Goal: Check status: Check status

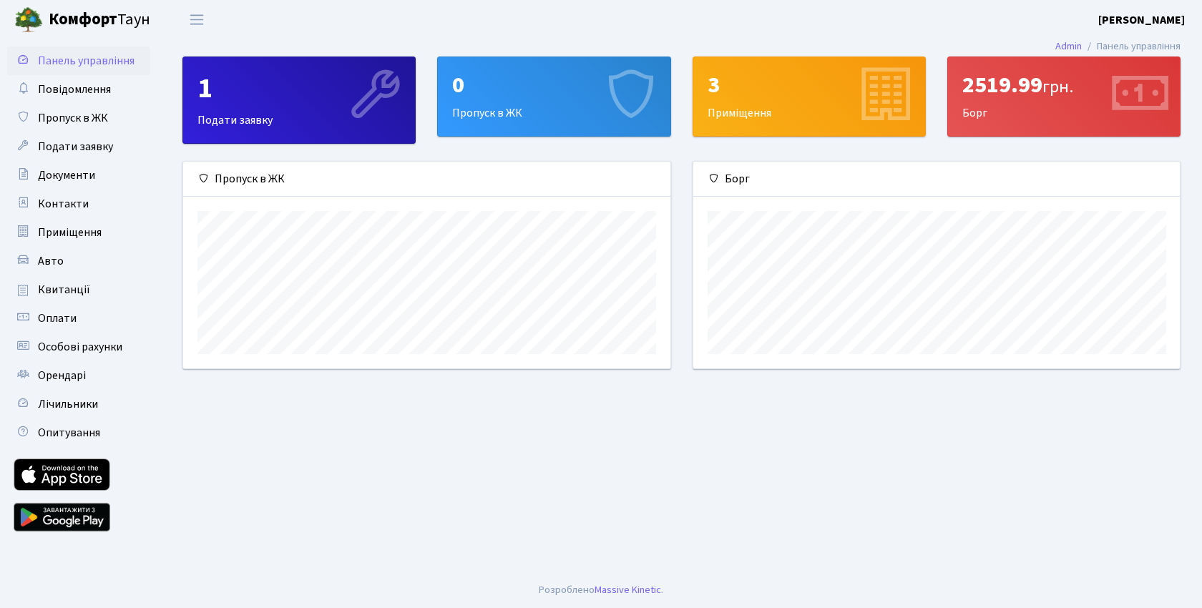
scroll to position [207, 487]
click at [69, 291] on span "Квитанції" at bounding box center [64, 290] width 52 height 16
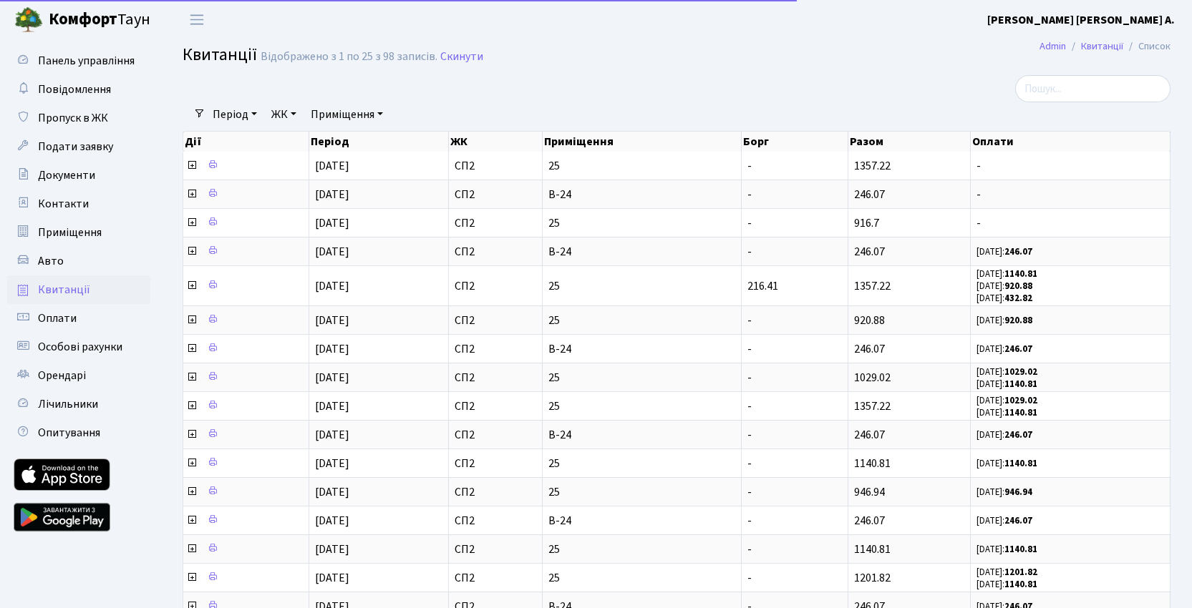
select select "25"
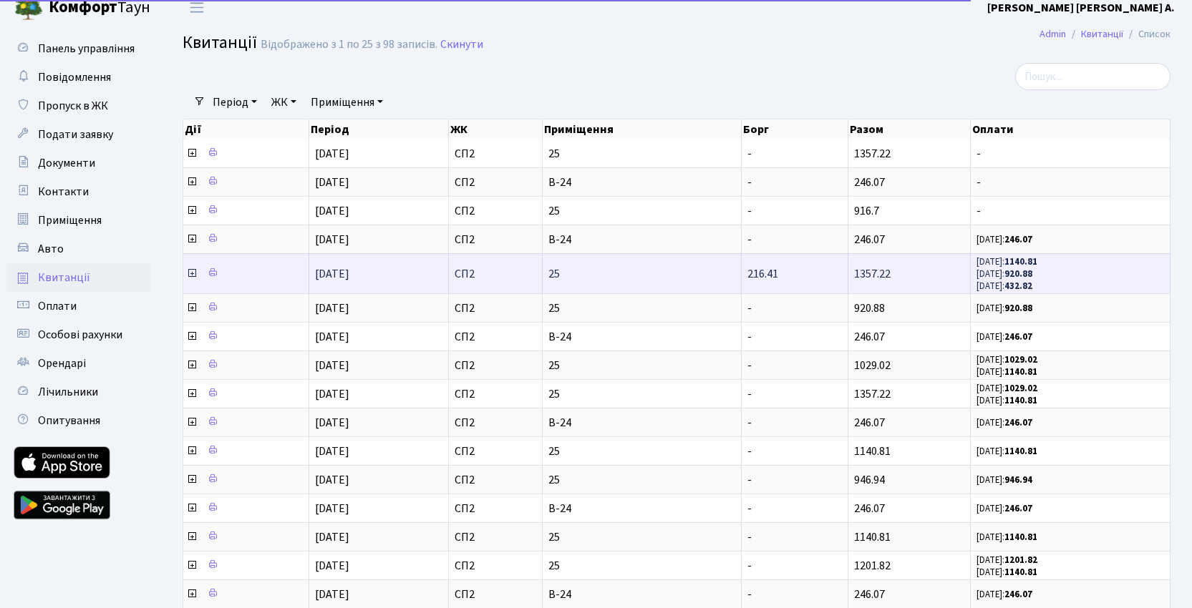
scroll to position [25, 0]
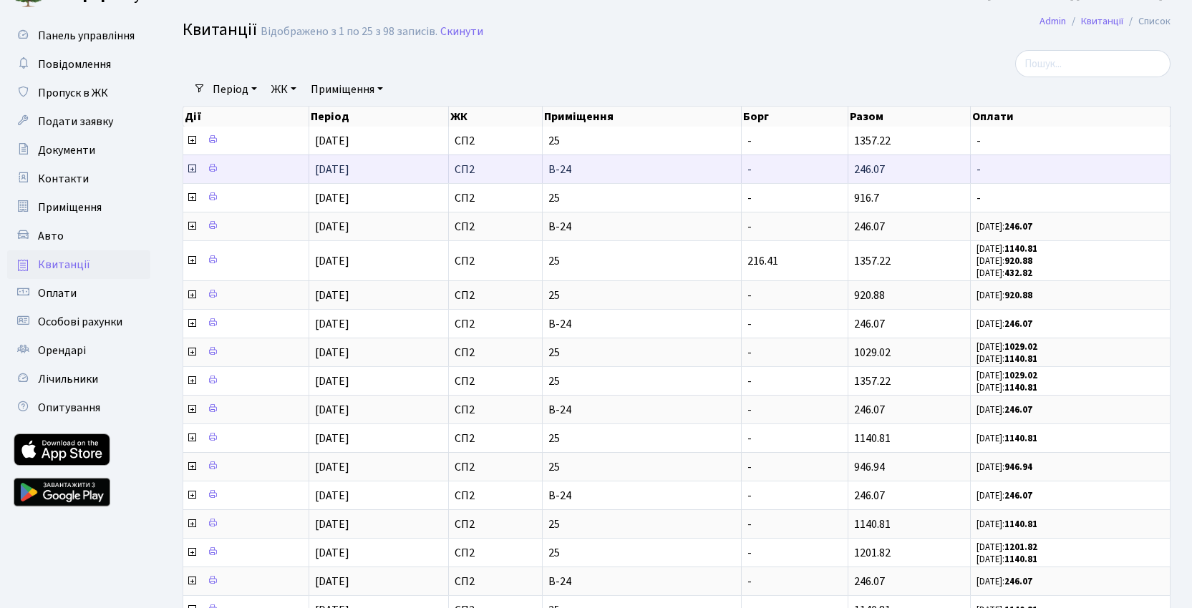
click at [192, 169] on icon at bounding box center [191, 168] width 11 height 11
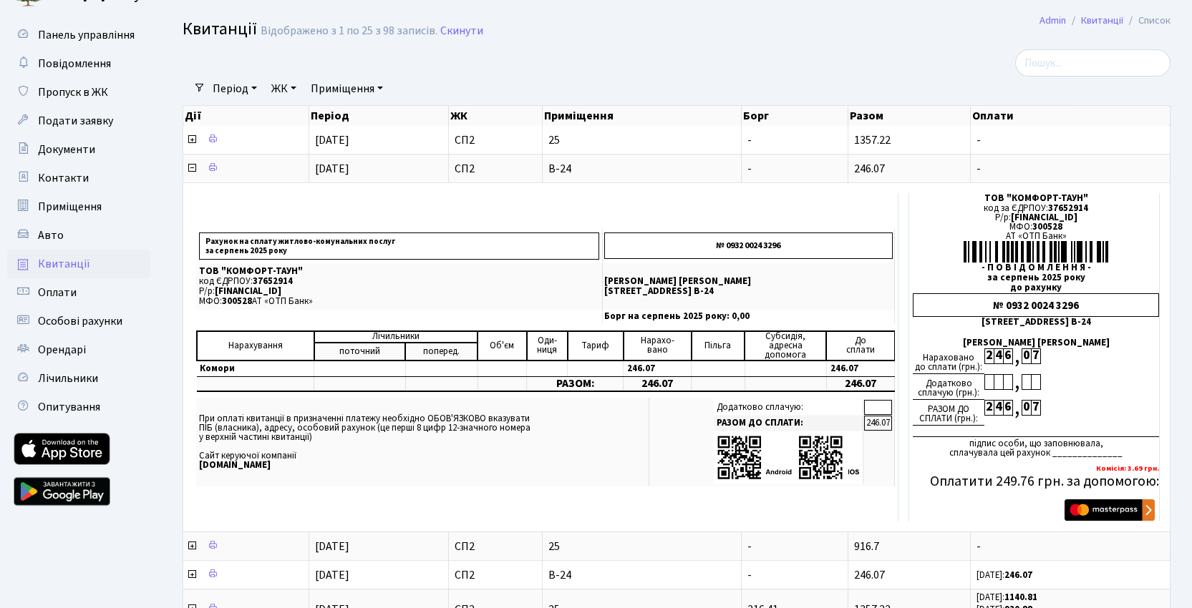
scroll to position [0, 0]
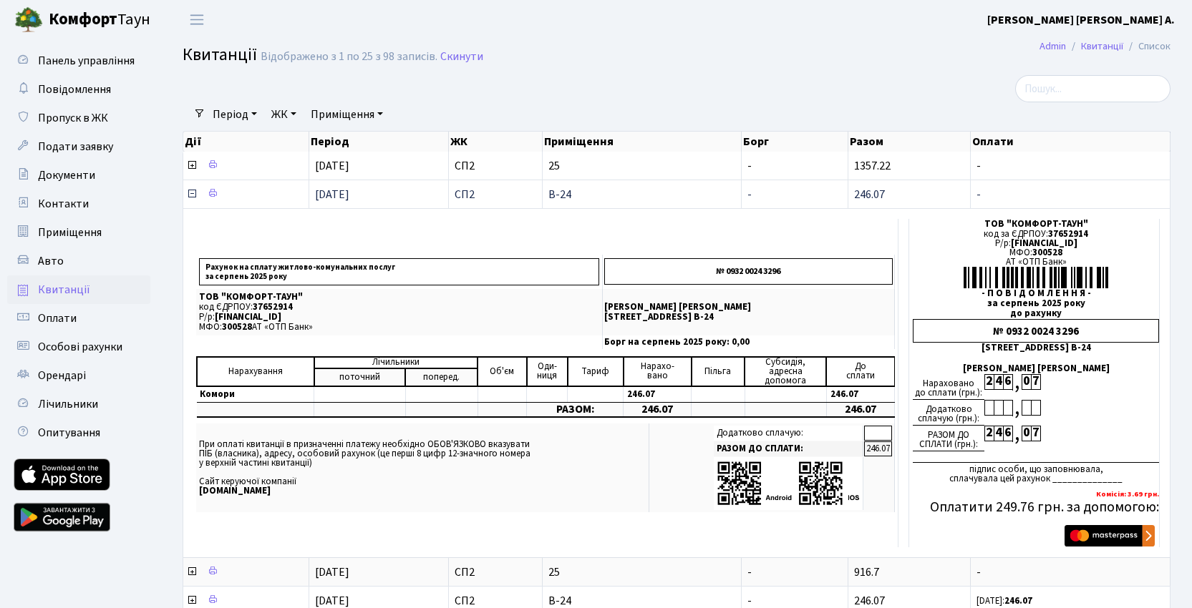
click at [193, 194] on icon at bounding box center [191, 193] width 11 height 11
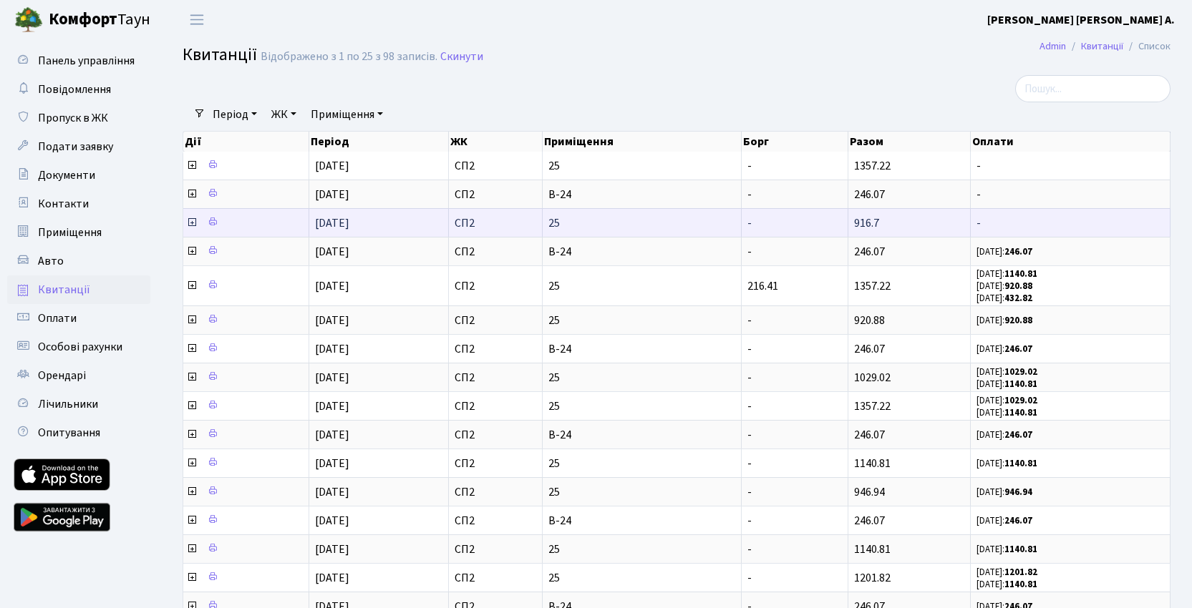
click at [193, 227] on icon at bounding box center [191, 222] width 11 height 11
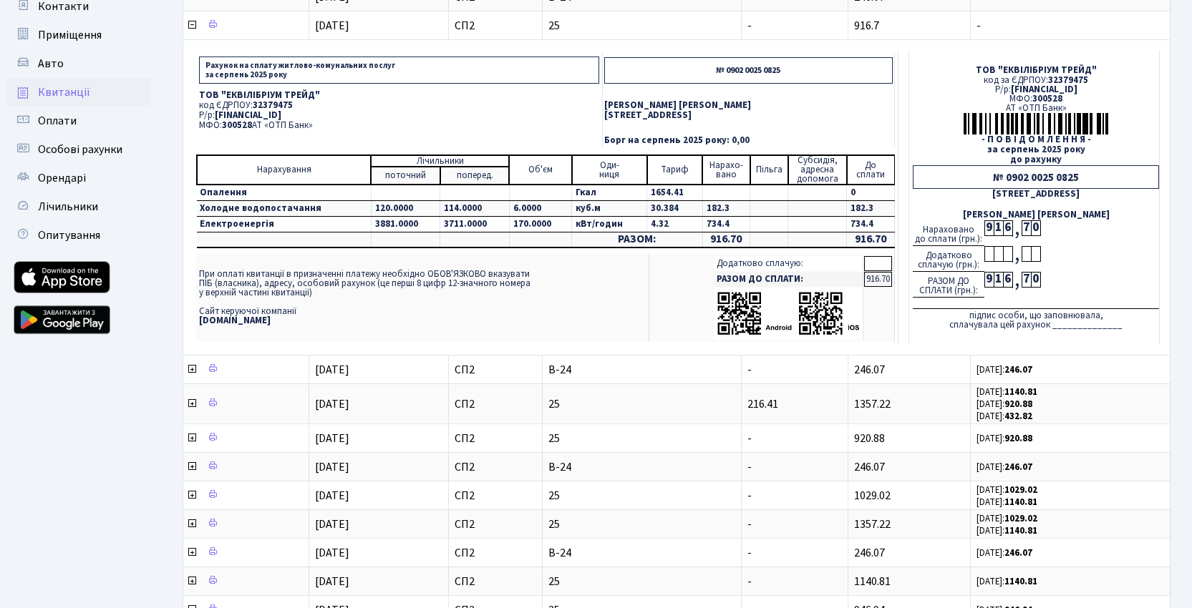
scroll to position [217, 0]
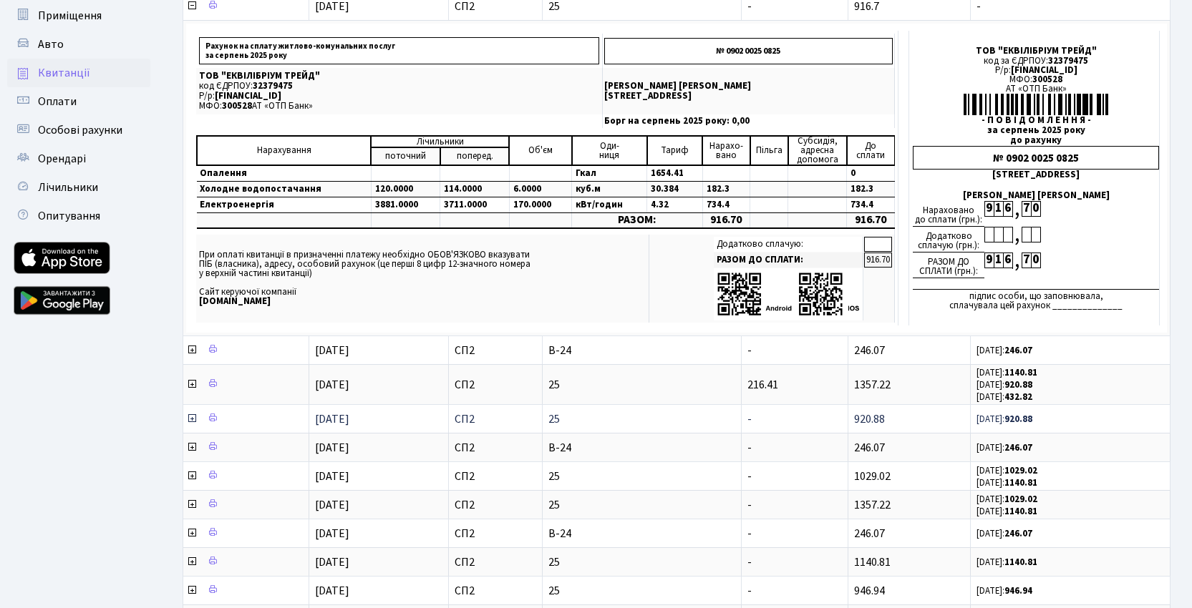
click at [190, 419] on icon at bounding box center [191, 418] width 11 height 11
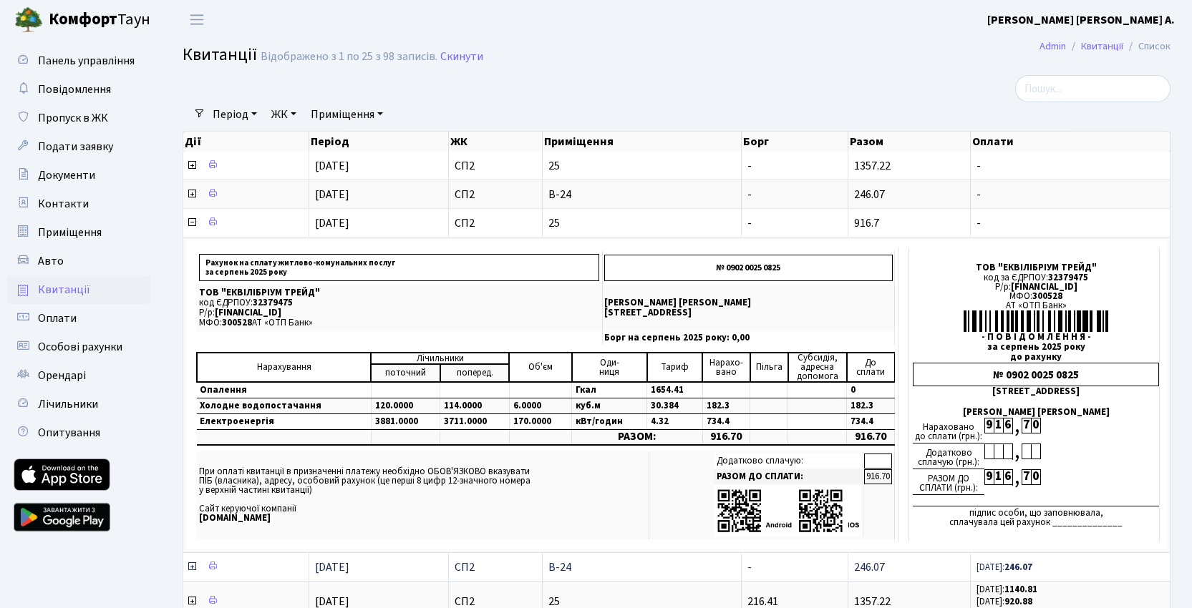
scroll to position [16, 0]
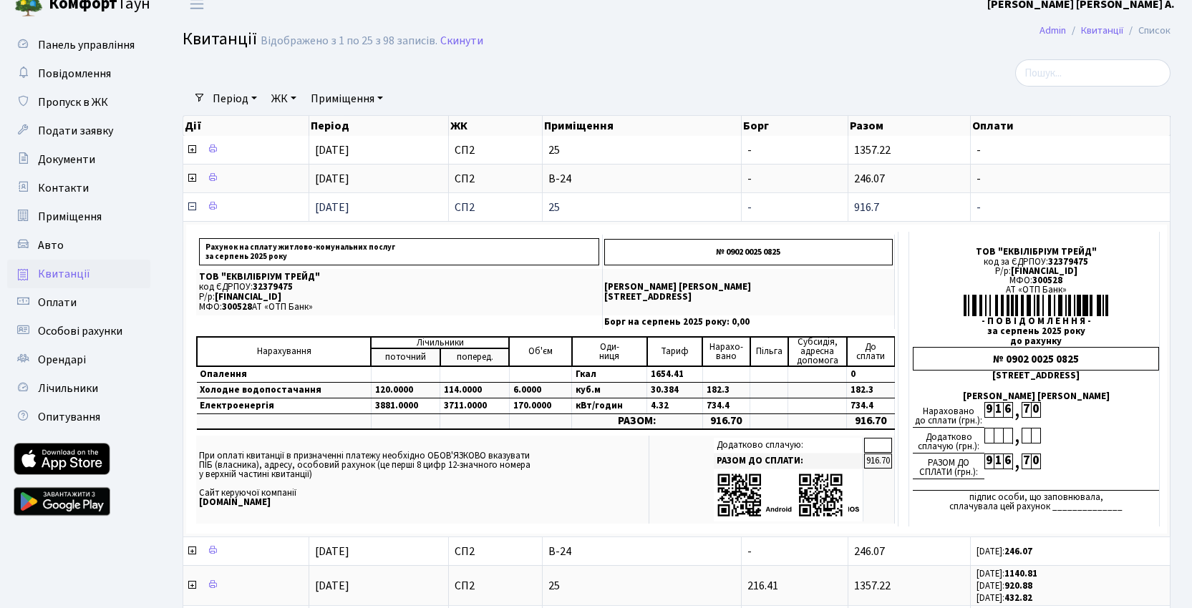
click at [193, 207] on icon at bounding box center [191, 206] width 11 height 11
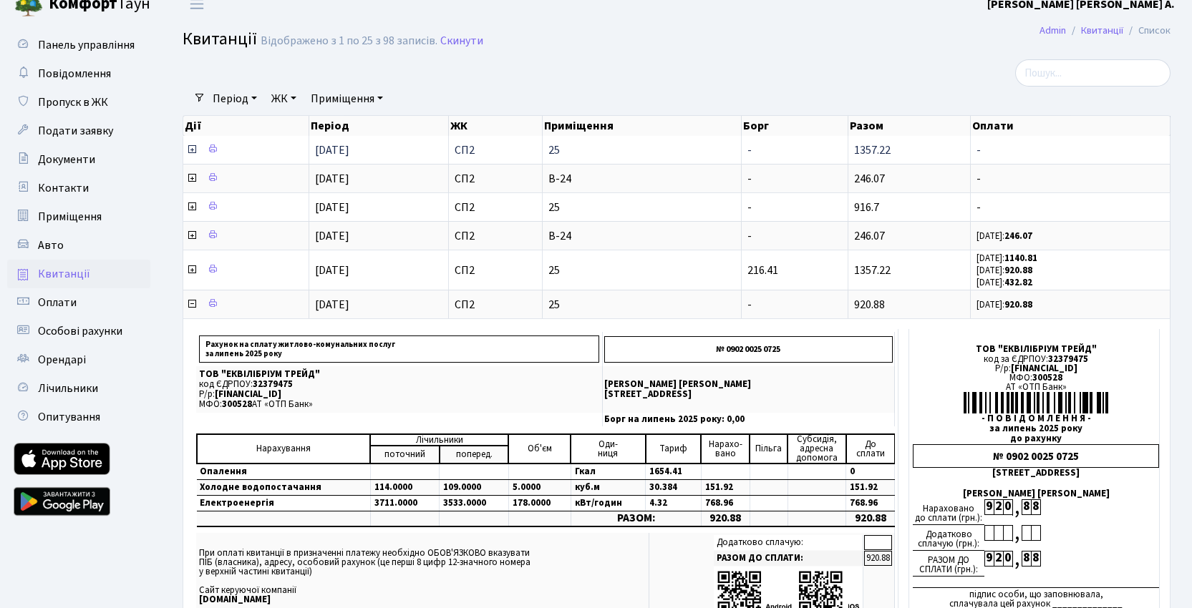
click at [193, 149] on icon at bounding box center [191, 149] width 11 height 11
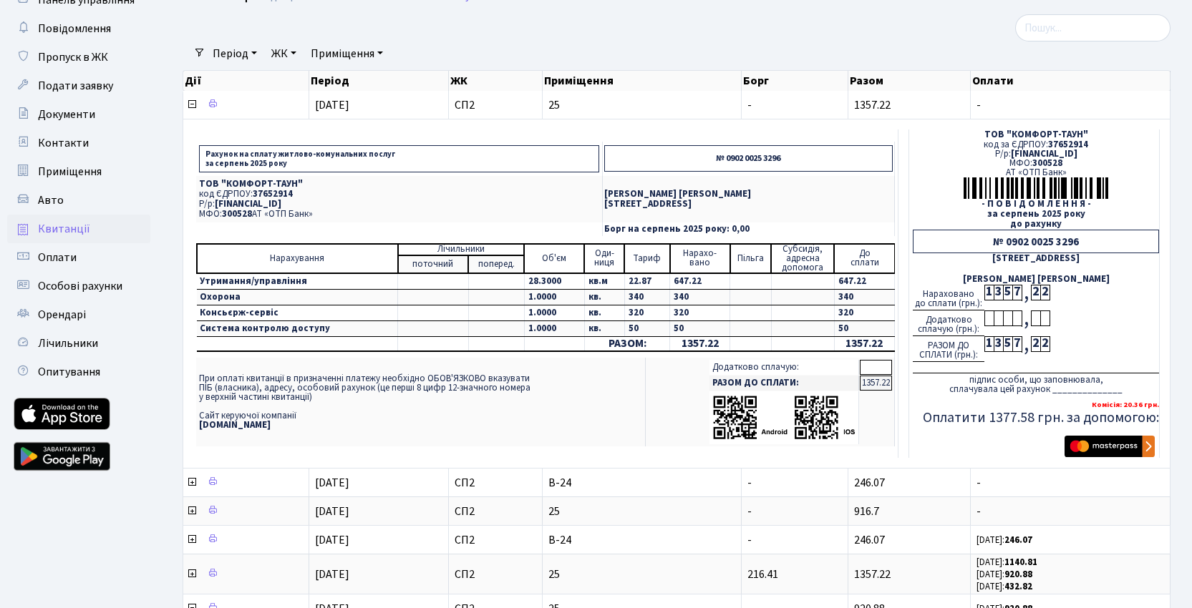
scroll to position [0, 0]
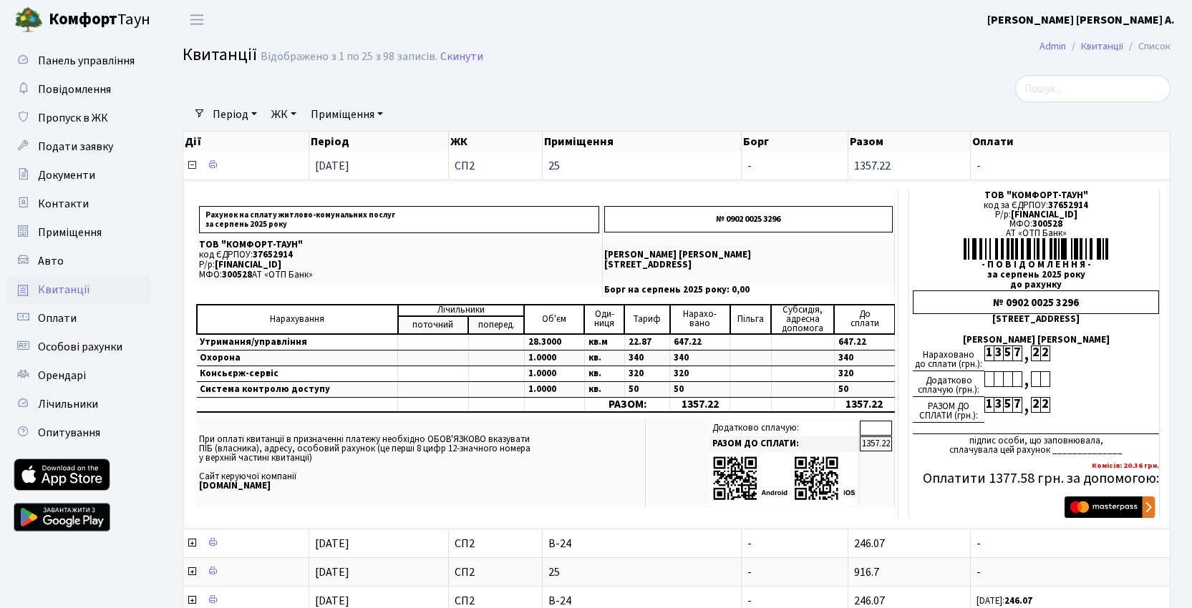
click at [193, 164] on icon at bounding box center [191, 165] width 11 height 11
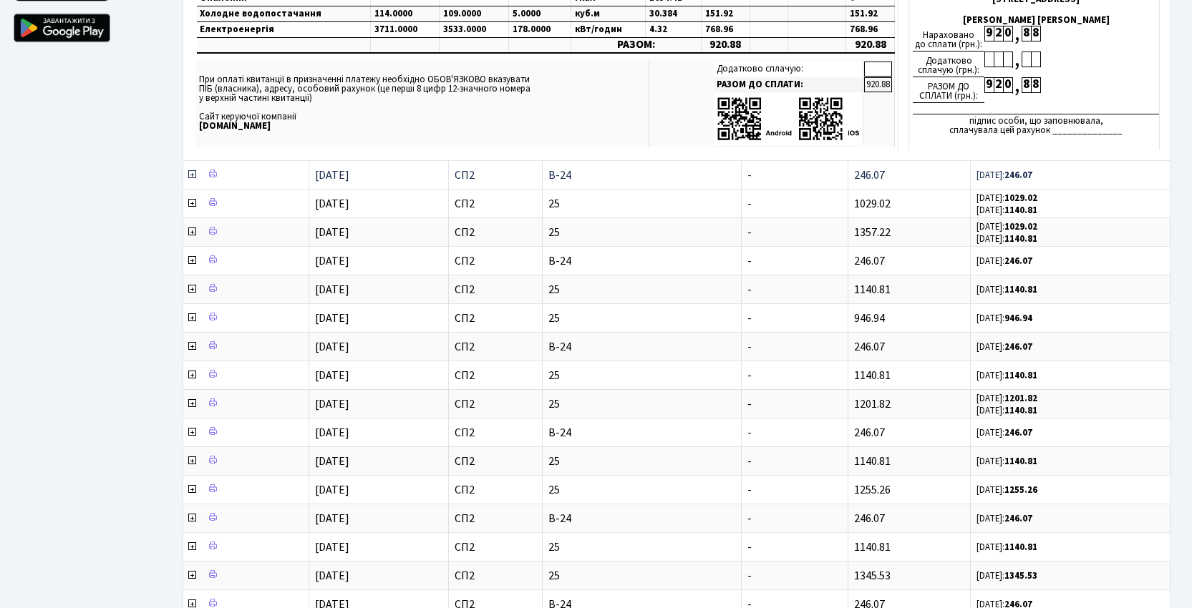
scroll to position [482, 0]
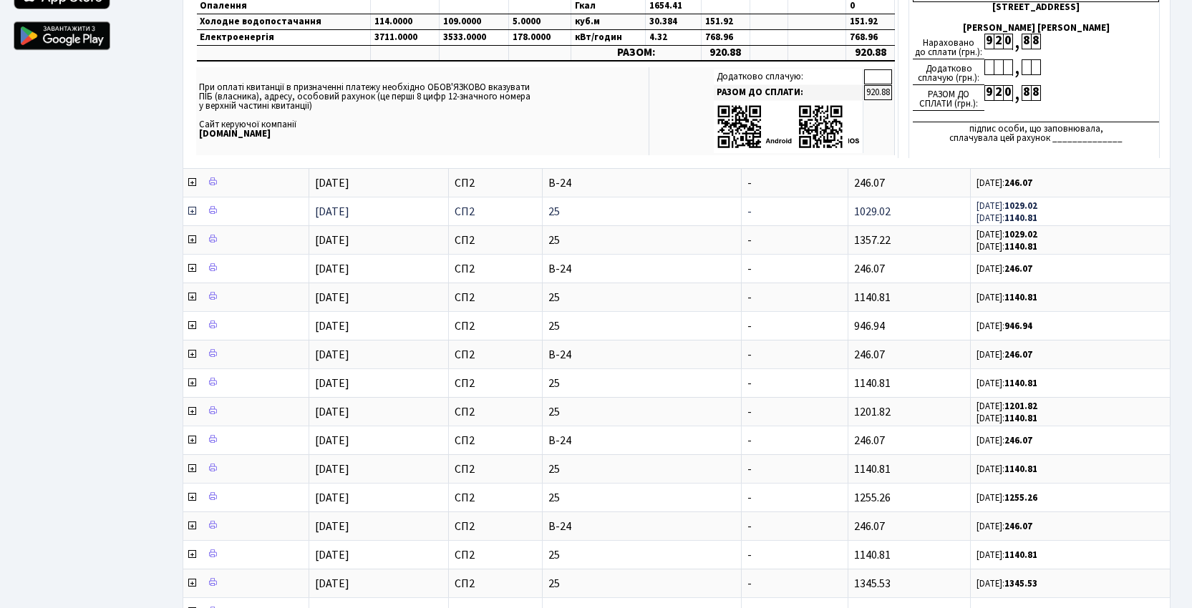
click at [192, 213] on icon at bounding box center [191, 210] width 11 height 11
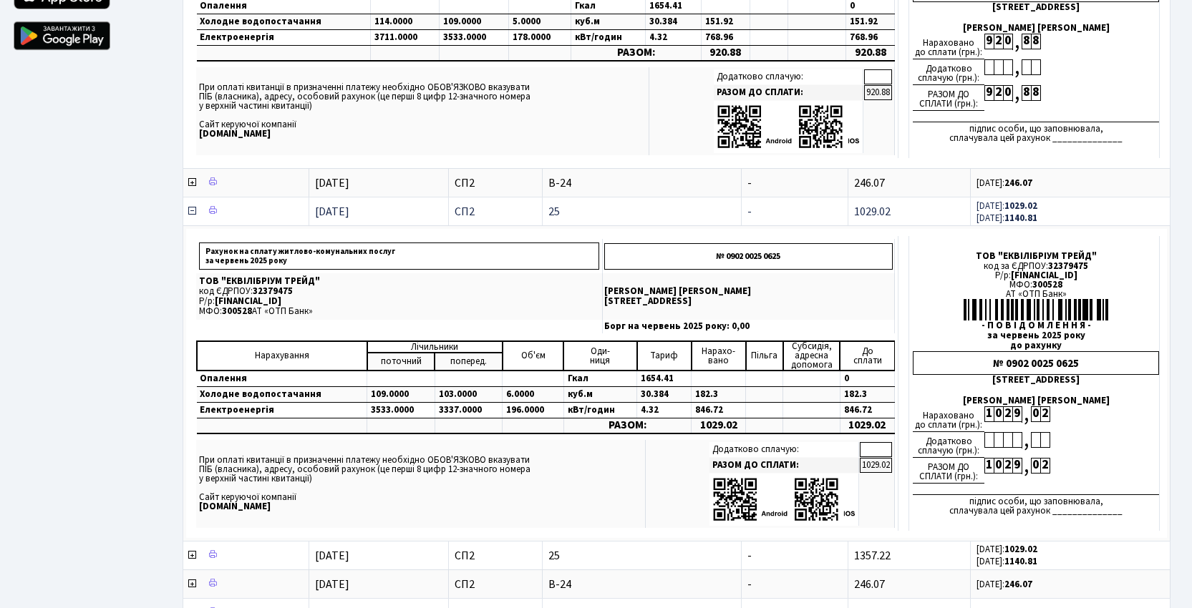
click at [192, 213] on icon at bounding box center [191, 210] width 11 height 11
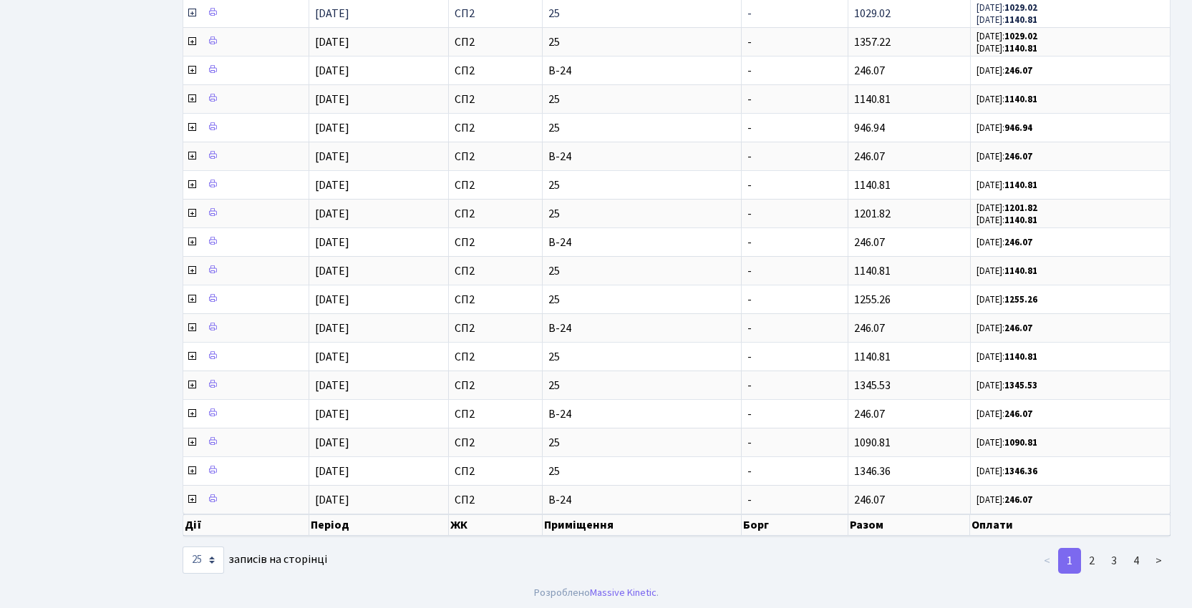
scroll to position [683, 0]
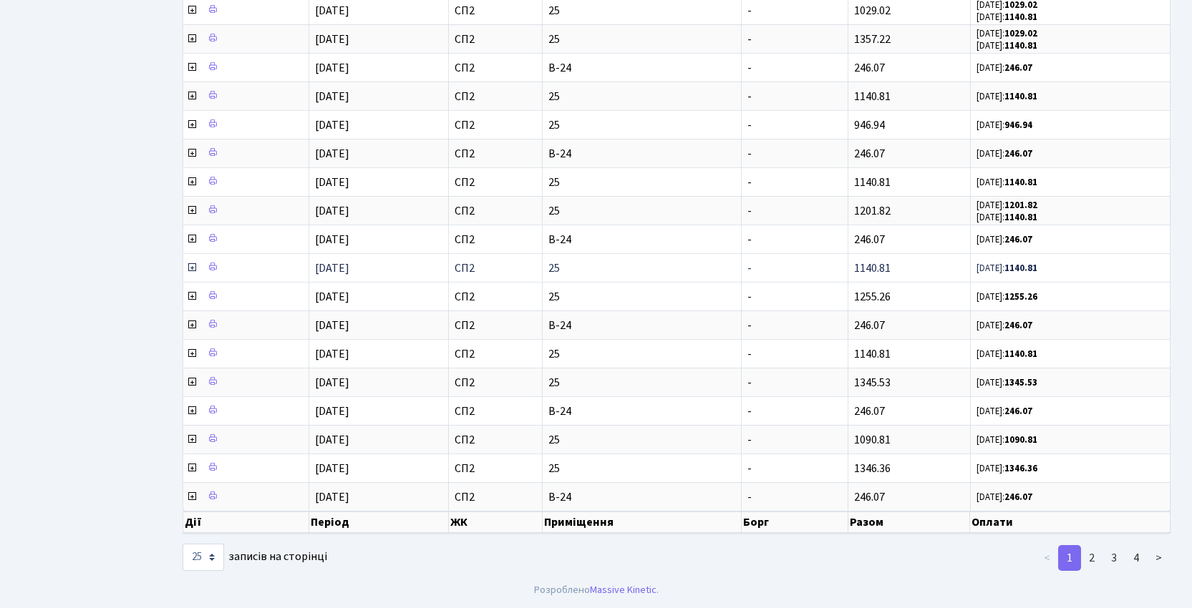
click at [191, 269] on icon at bounding box center [191, 267] width 11 height 11
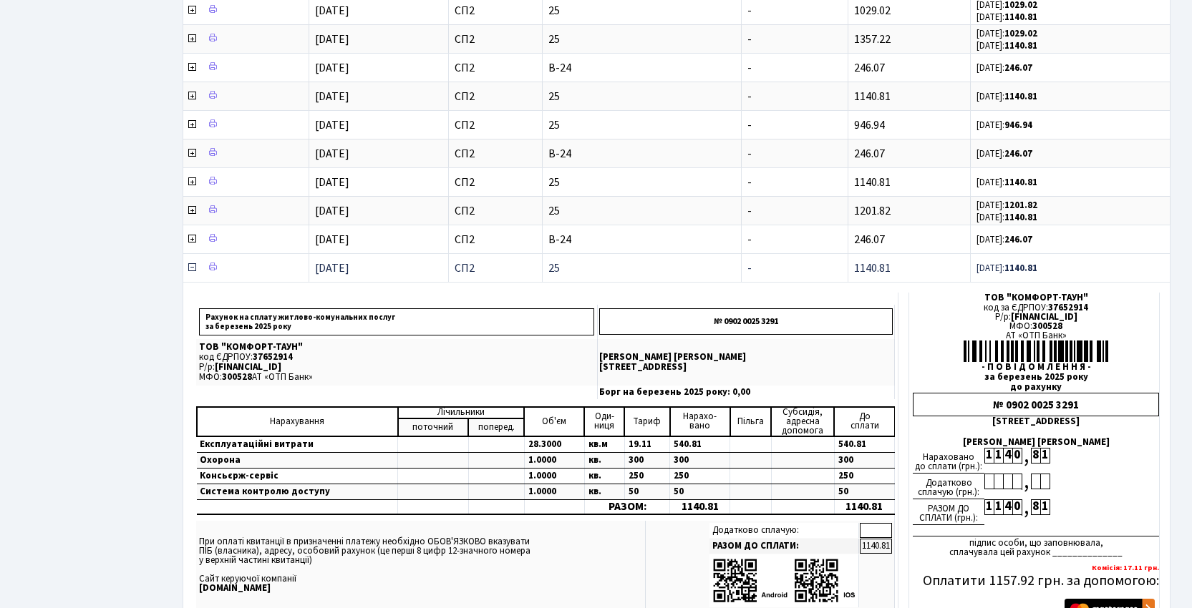
click at [191, 269] on icon at bounding box center [191, 267] width 11 height 11
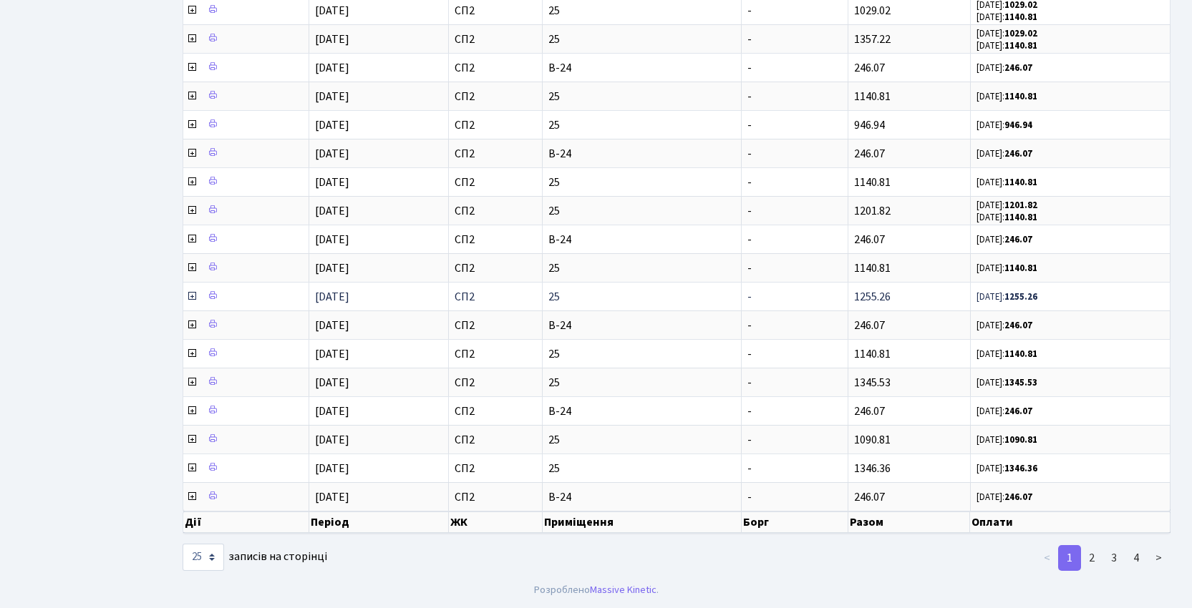
click at [193, 294] on icon at bounding box center [191, 296] width 11 height 11
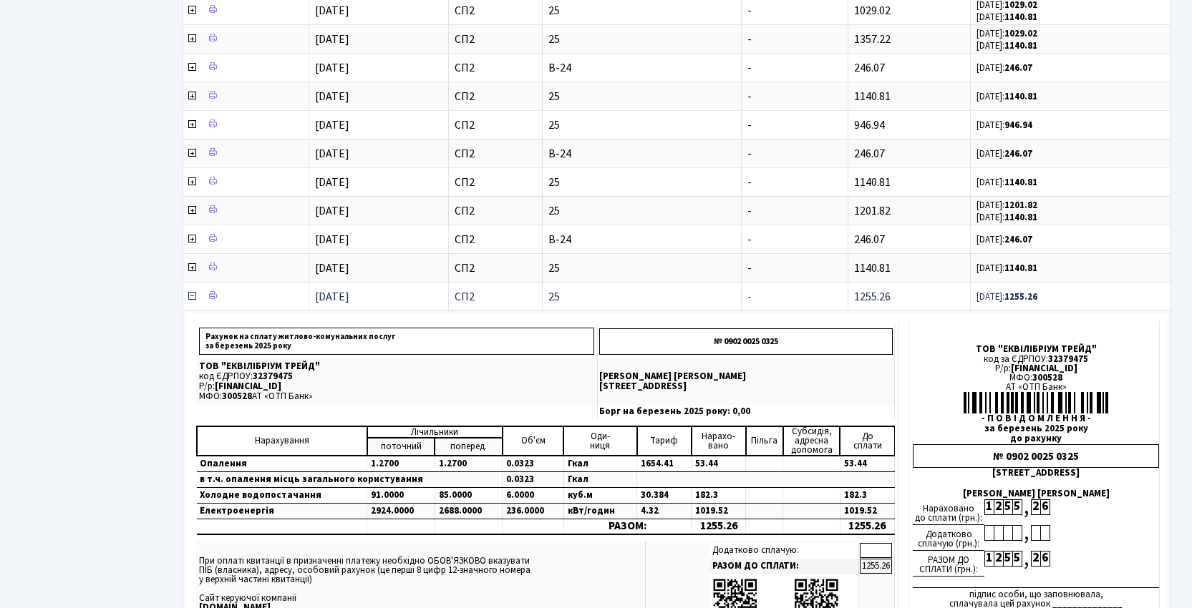
click at [193, 294] on icon at bounding box center [191, 296] width 11 height 11
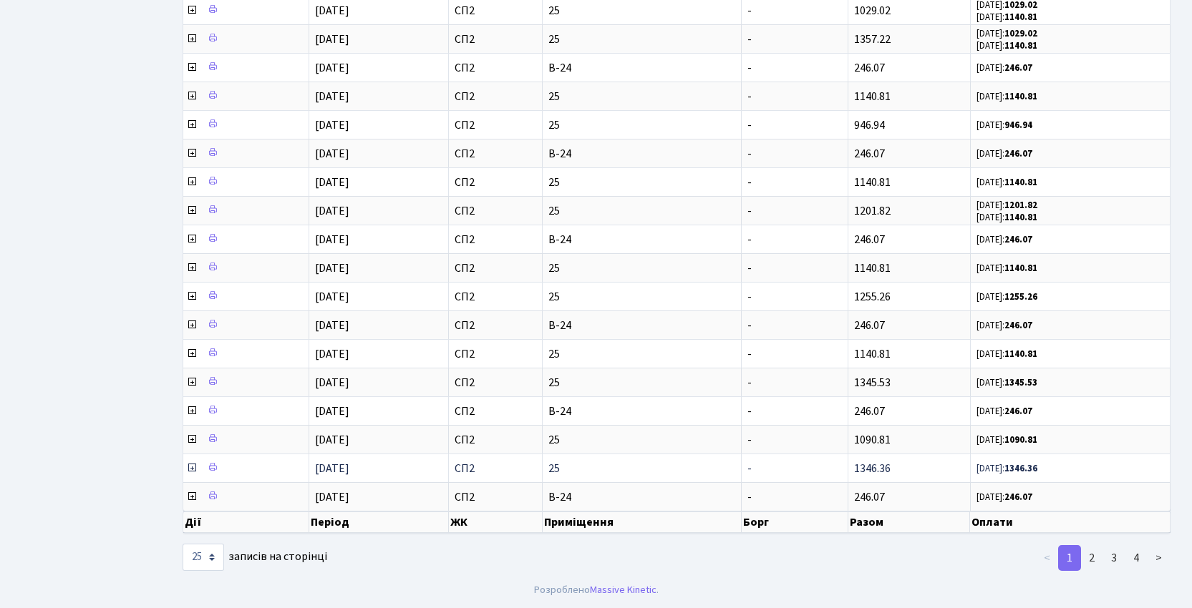
click at [193, 470] on icon at bounding box center [191, 467] width 11 height 11
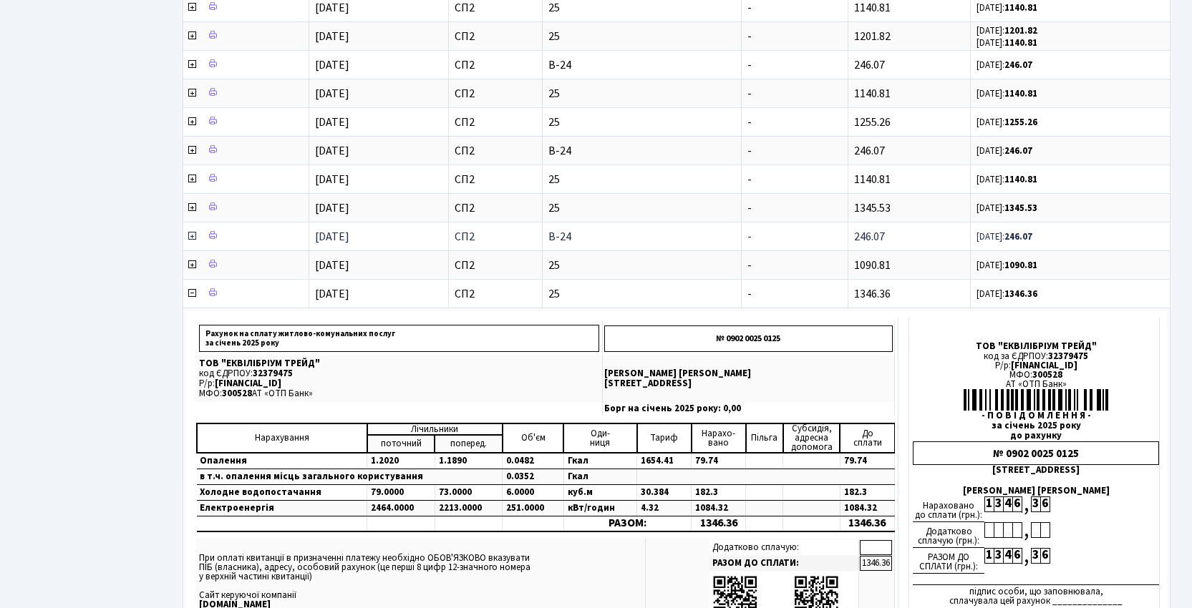
scroll to position [960, 0]
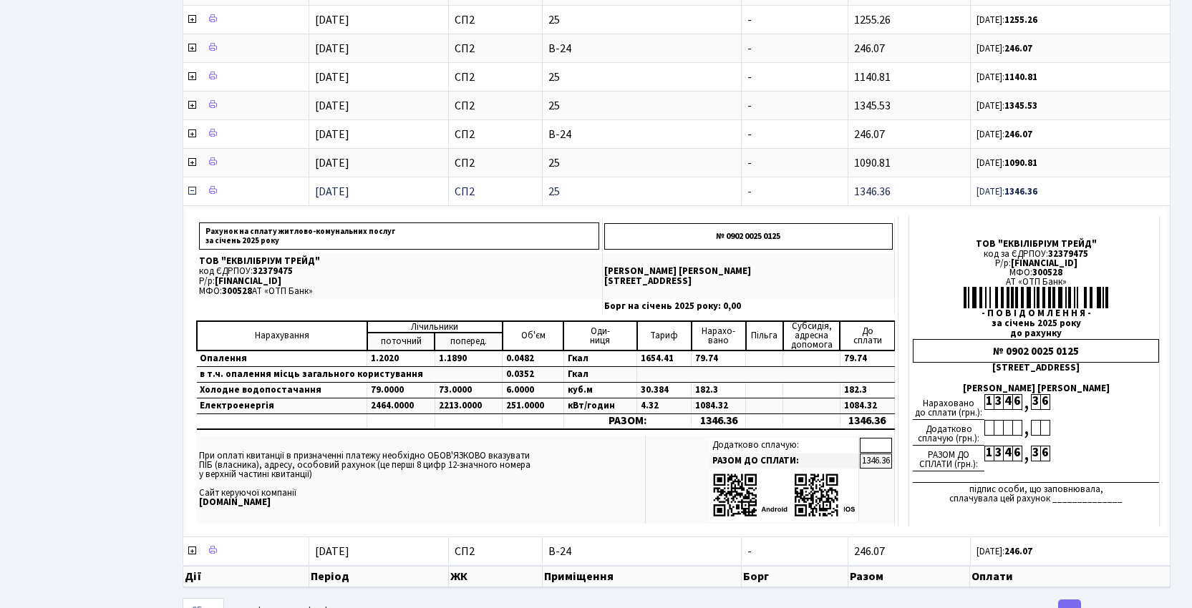
click at [192, 192] on icon at bounding box center [191, 190] width 11 height 11
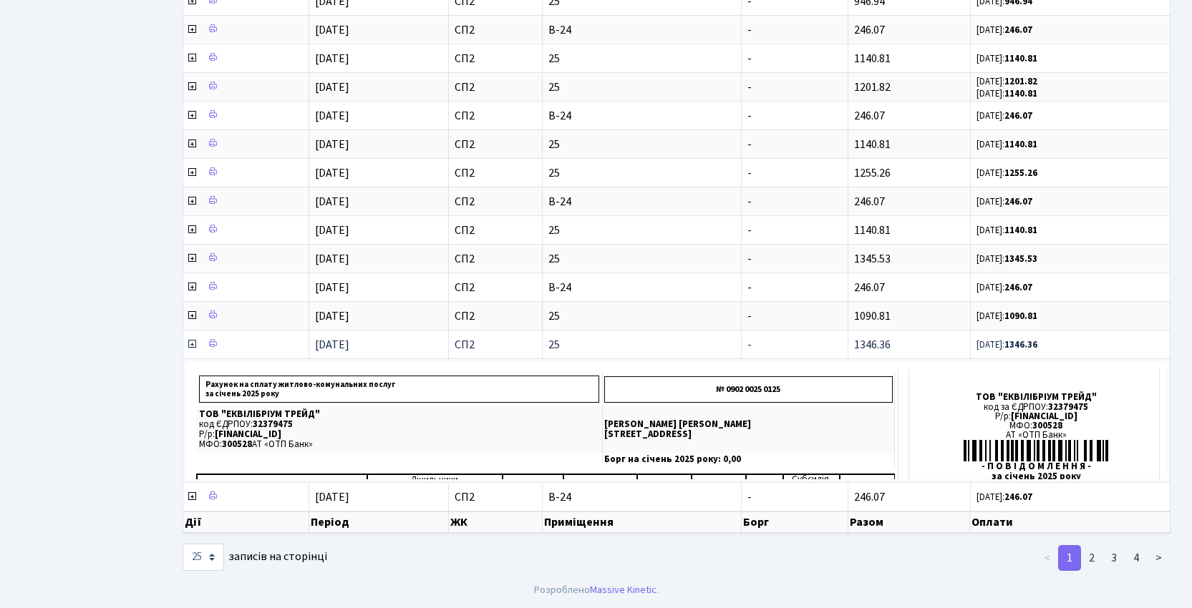
scroll to position [683, 0]
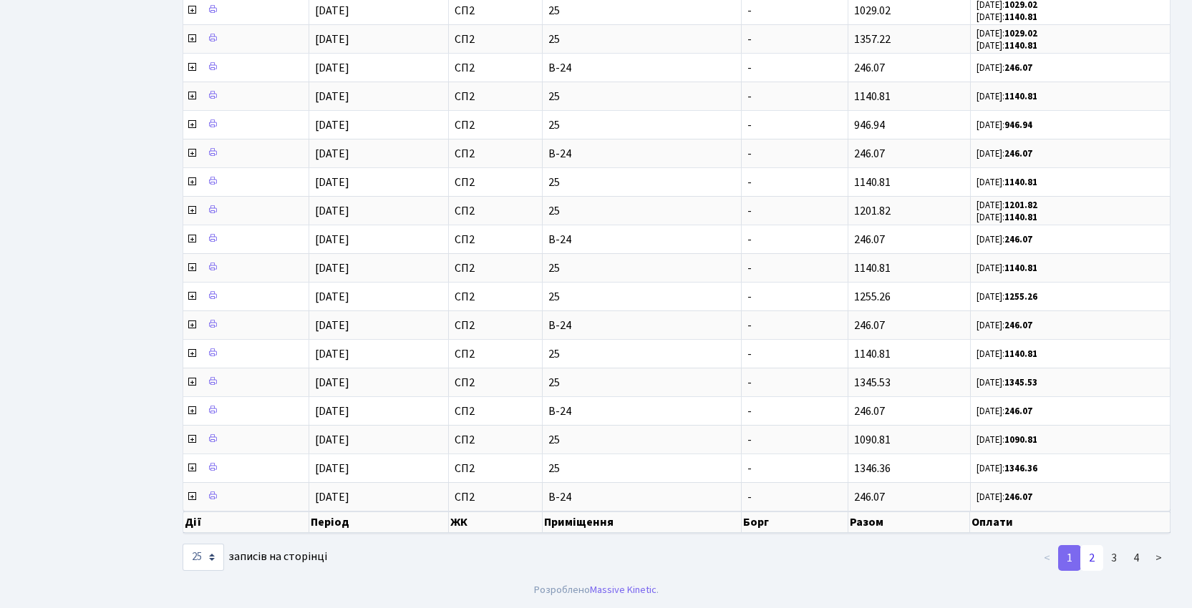
click at [1092, 554] on link "2" at bounding box center [1091, 558] width 23 height 26
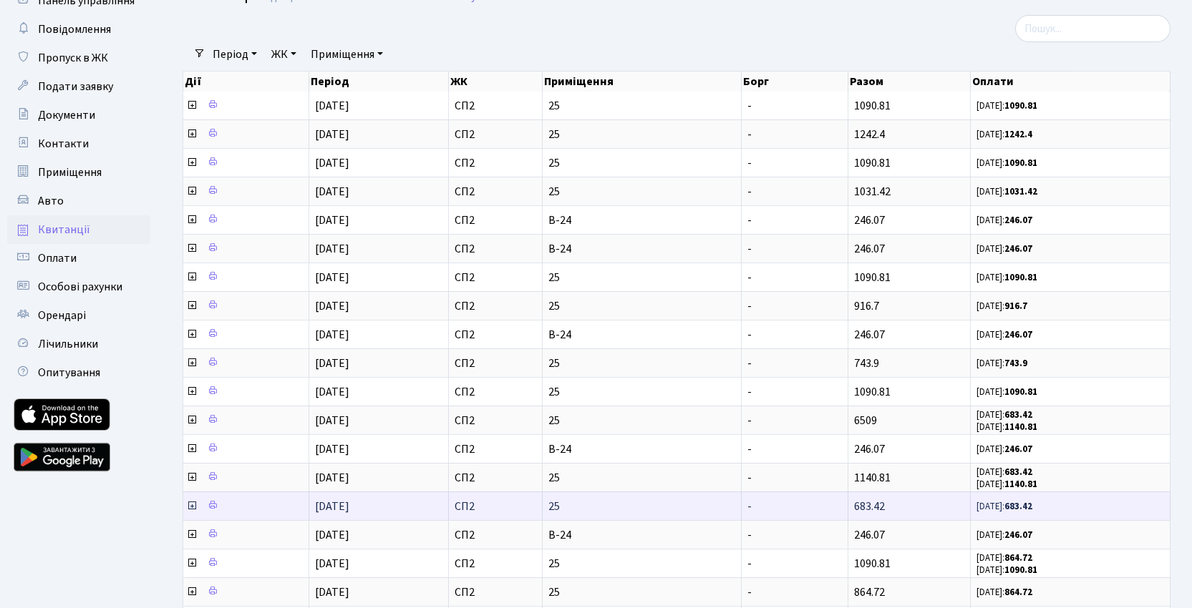
scroll to position [59, 0]
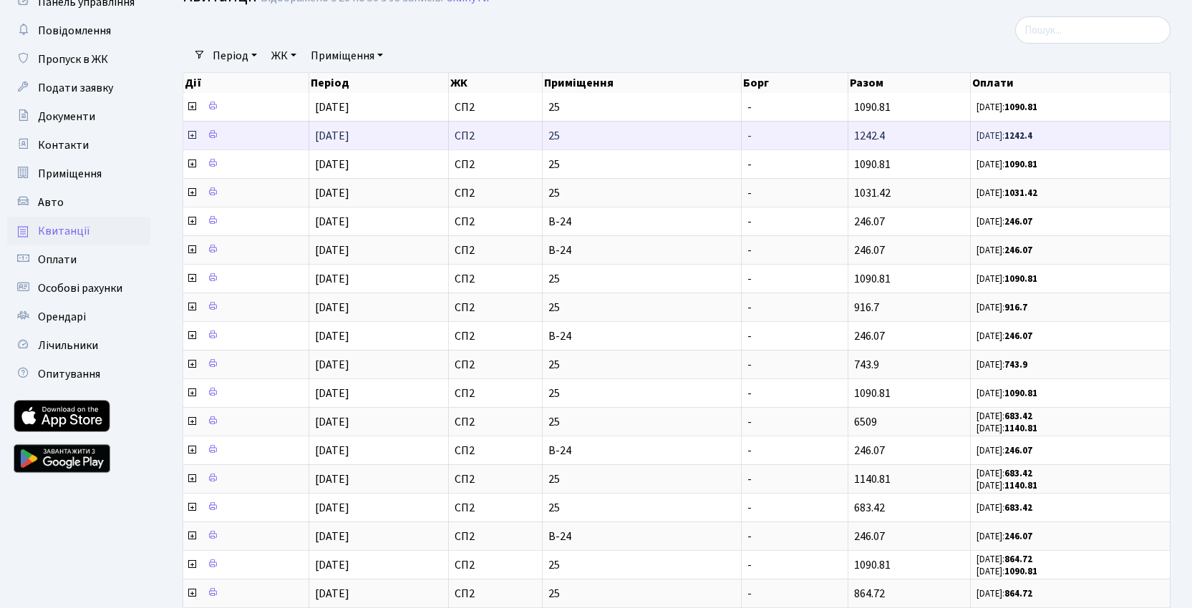
click at [194, 135] on icon at bounding box center [191, 135] width 11 height 11
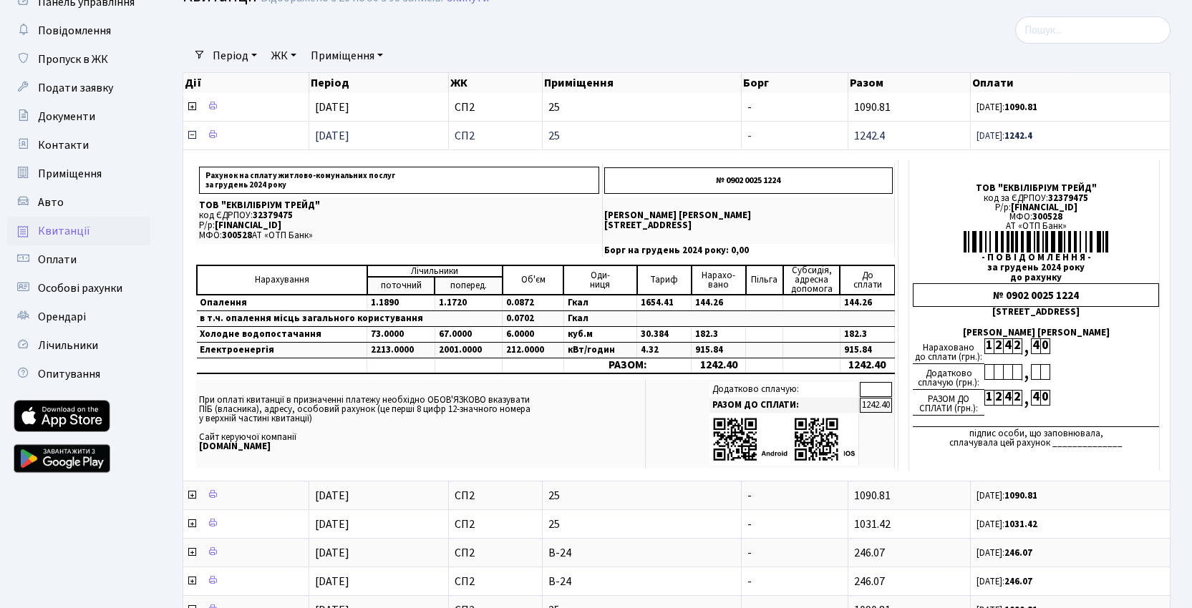
click at [193, 135] on icon at bounding box center [191, 135] width 11 height 11
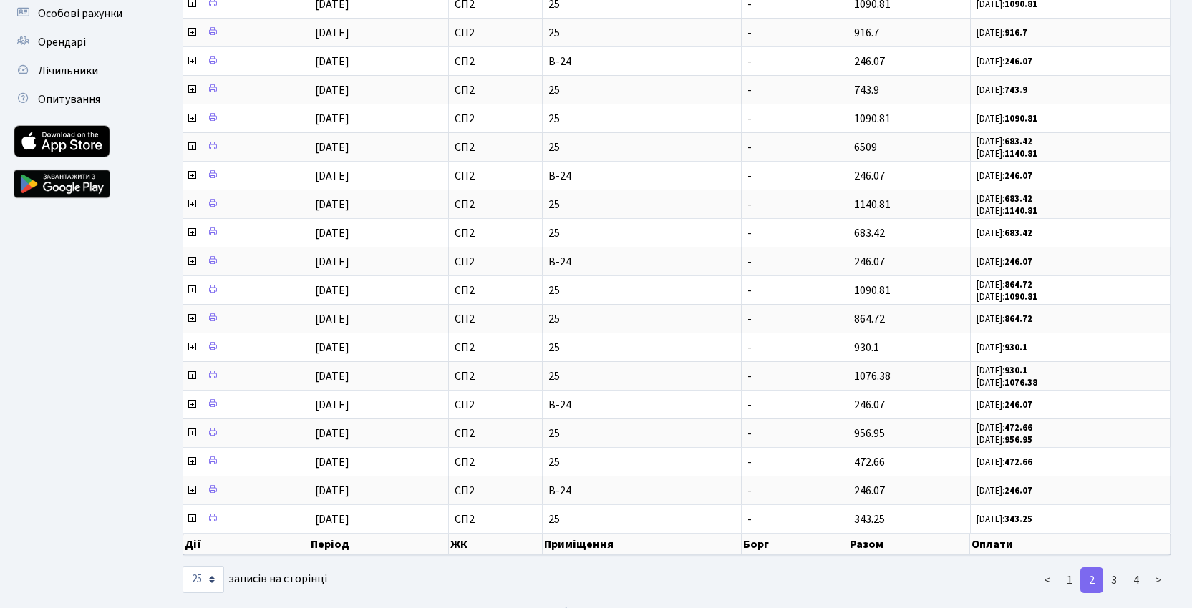
scroll to position [356, 0]
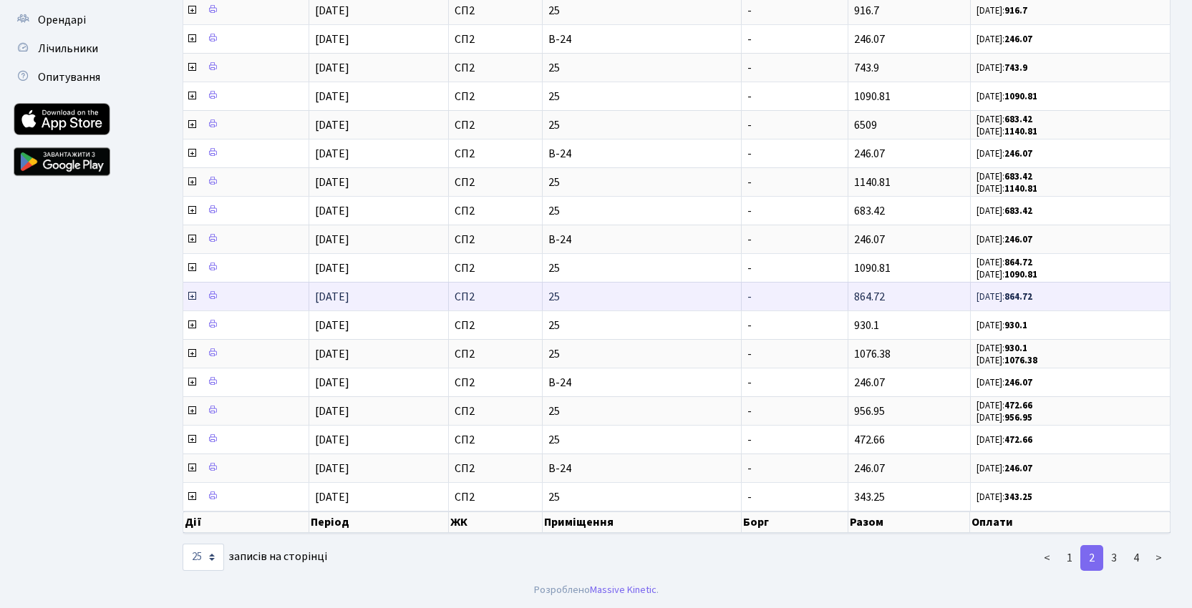
click at [193, 297] on icon at bounding box center [191, 296] width 11 height 11
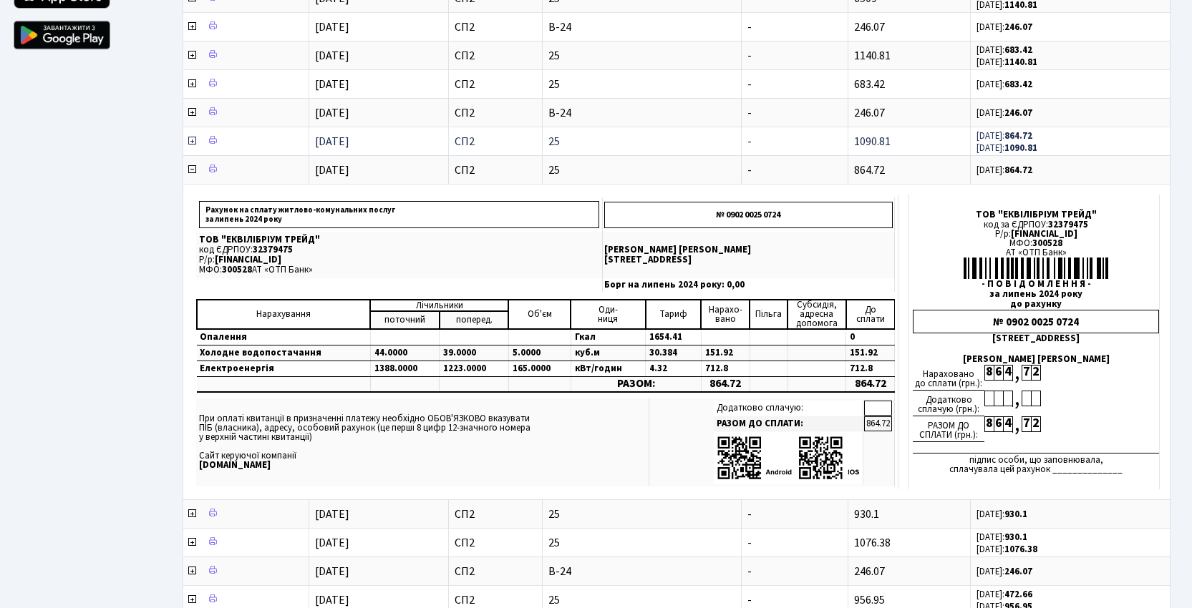
scroll to position [470, 0]
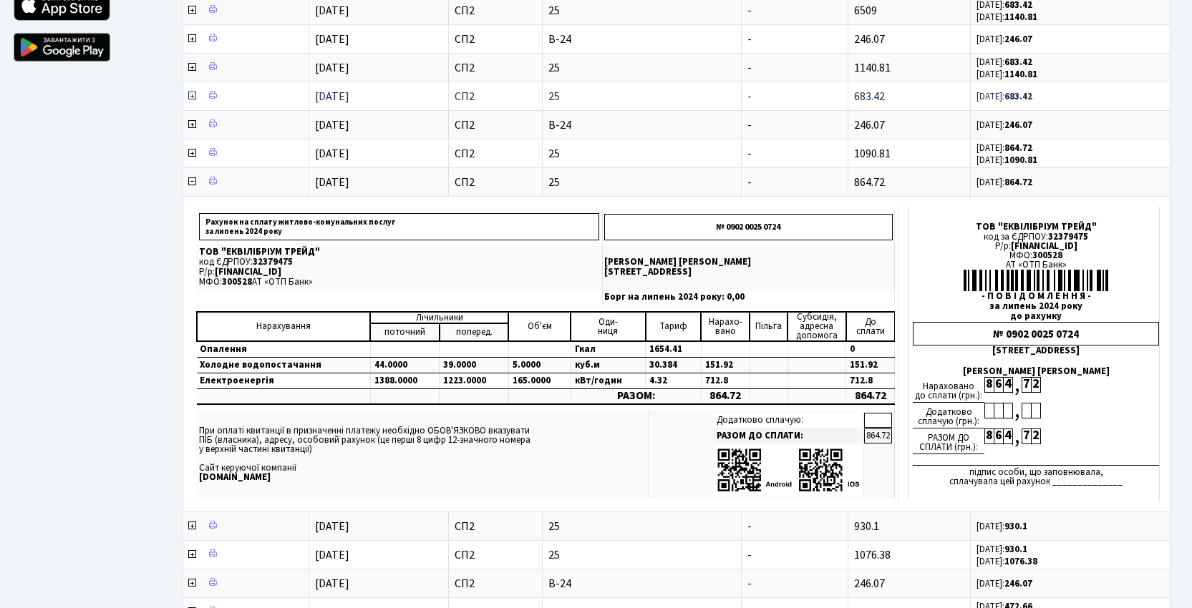
click at [193, 97] on icon at bounding box center [191, 95] width 11 height 11
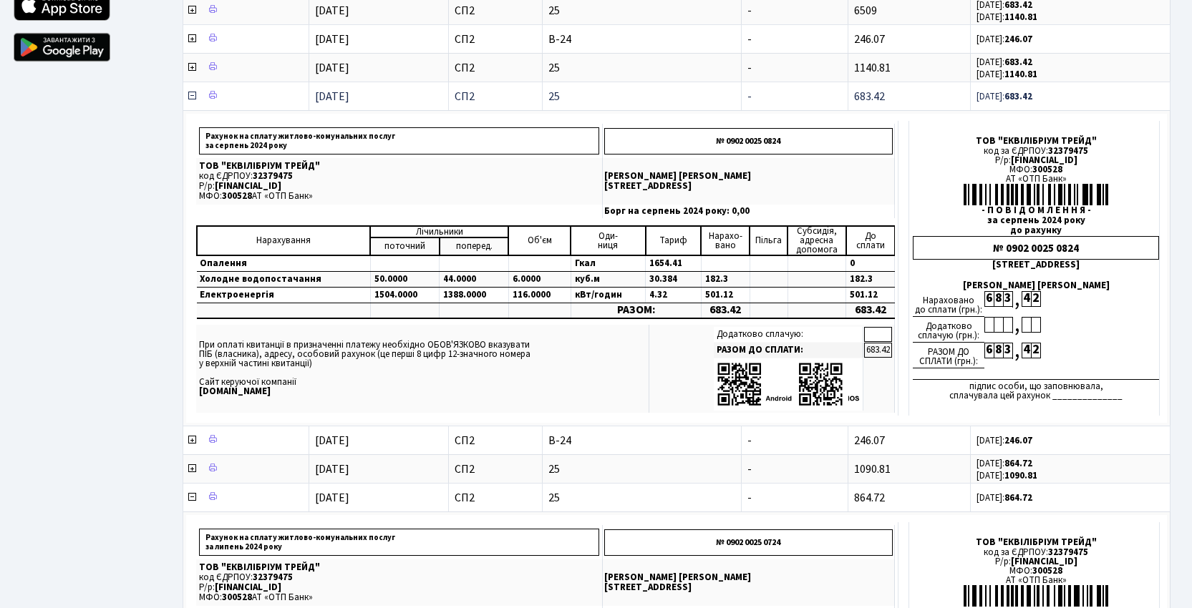
click at [193, 97] on icon at bounding box center [191, 95] width 11 height 11
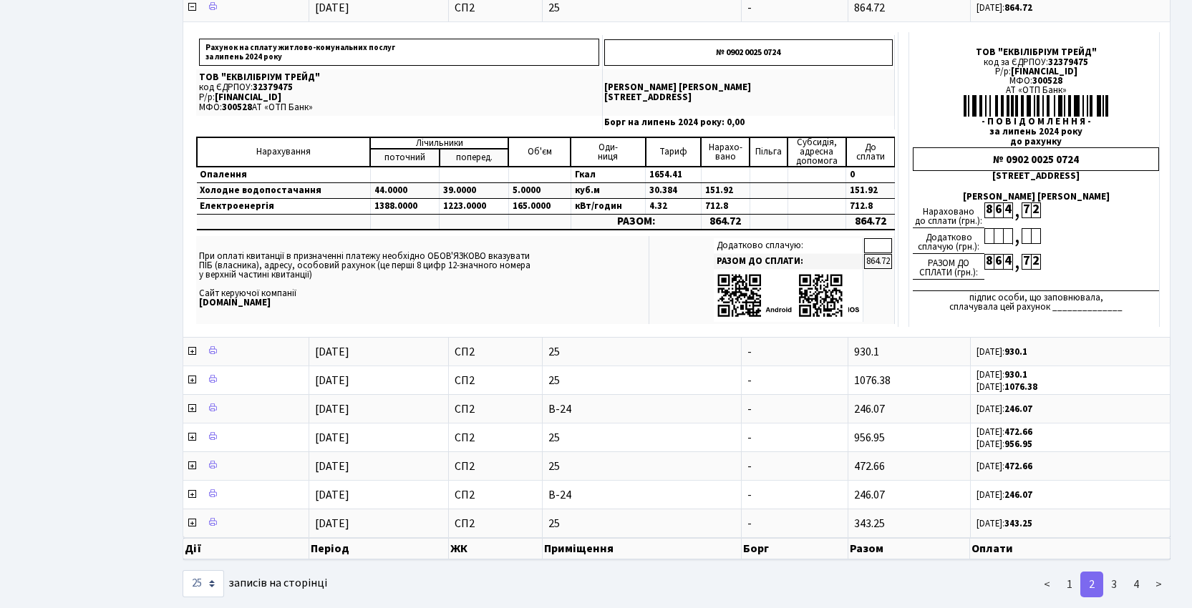
scroll to position [651, 0]
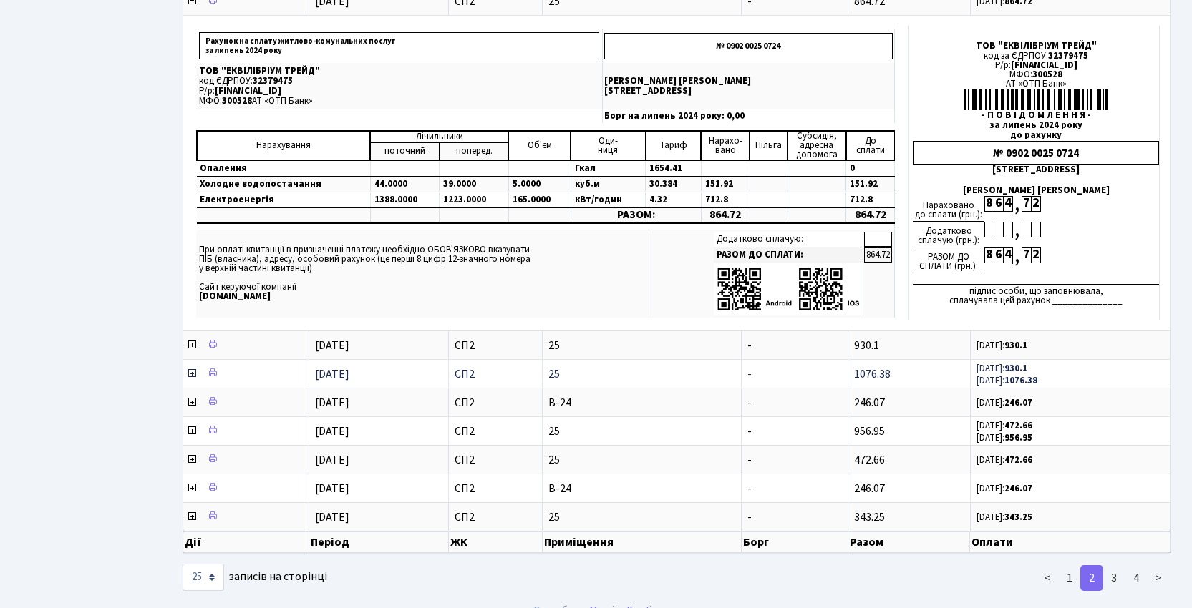
click at [191, 375] on icon at bounding box center [191, 373] width 11 height 11
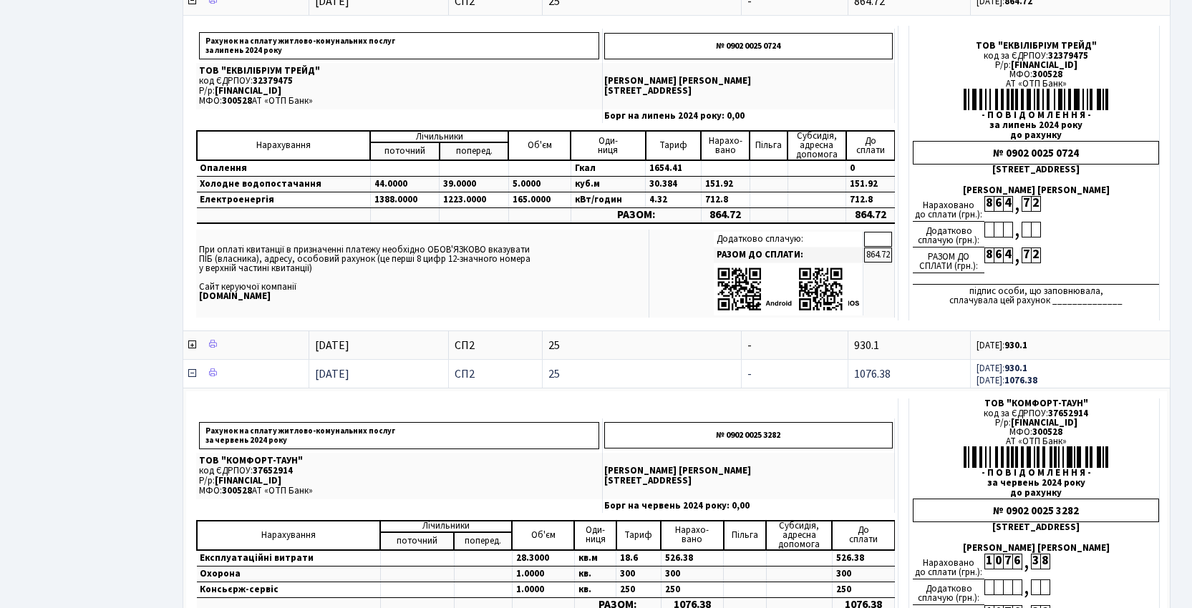
scroll to position [716, 0]
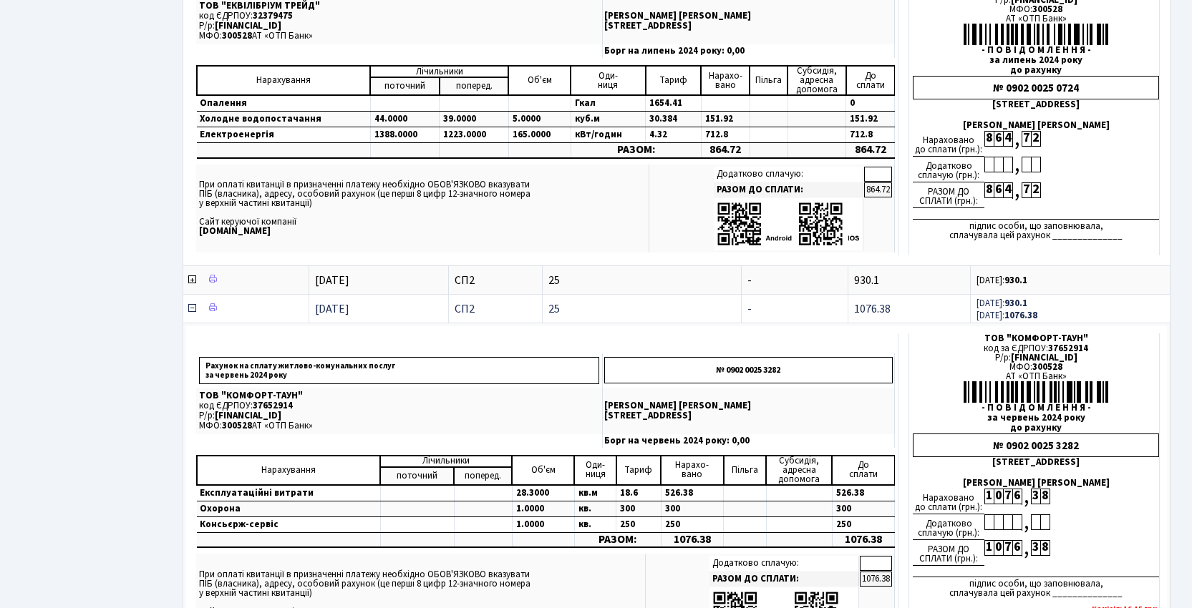
click at [192, 308] on icon at bounding box center [191, 308] width 11 height 11
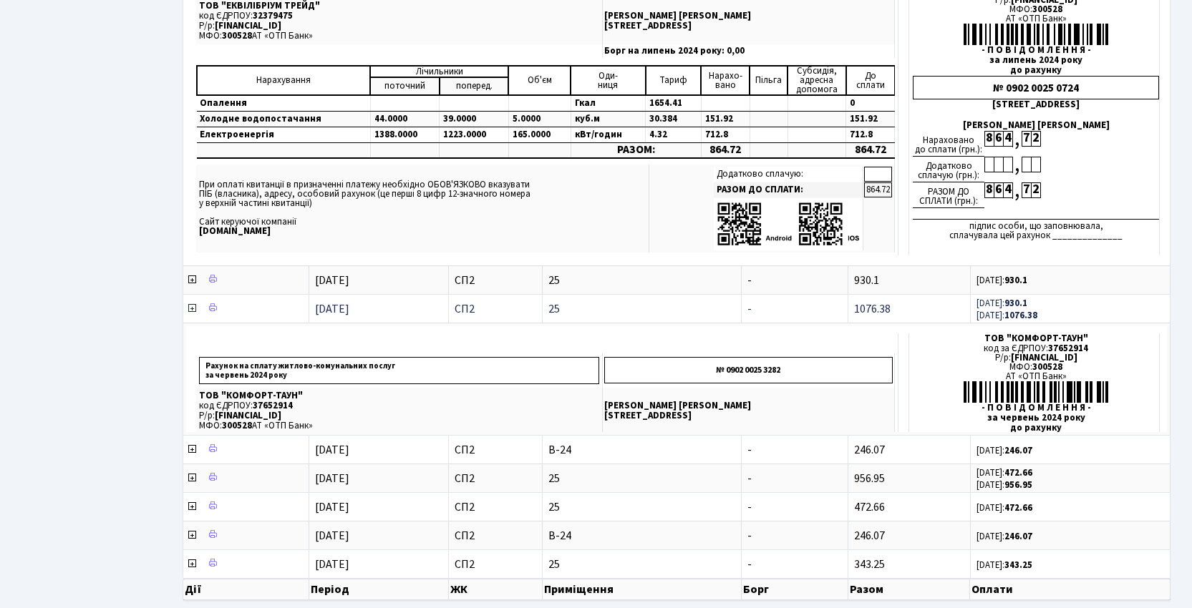
scroll to position [671, 0]
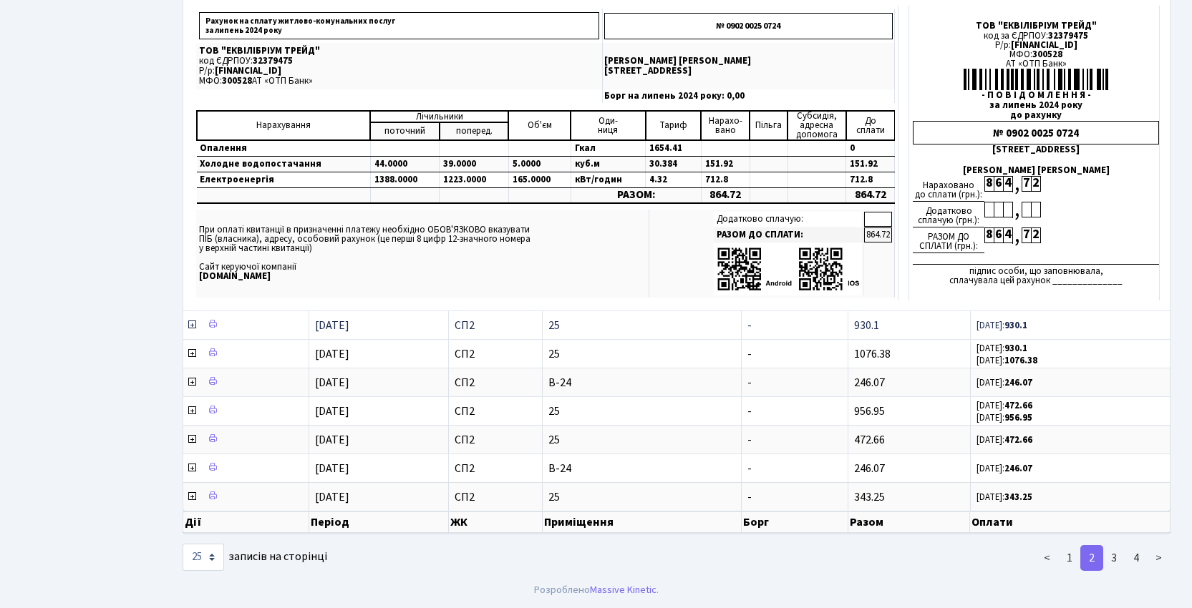
click at [190, 326] on icon at bounding box center [191, 324] width 11 height 11
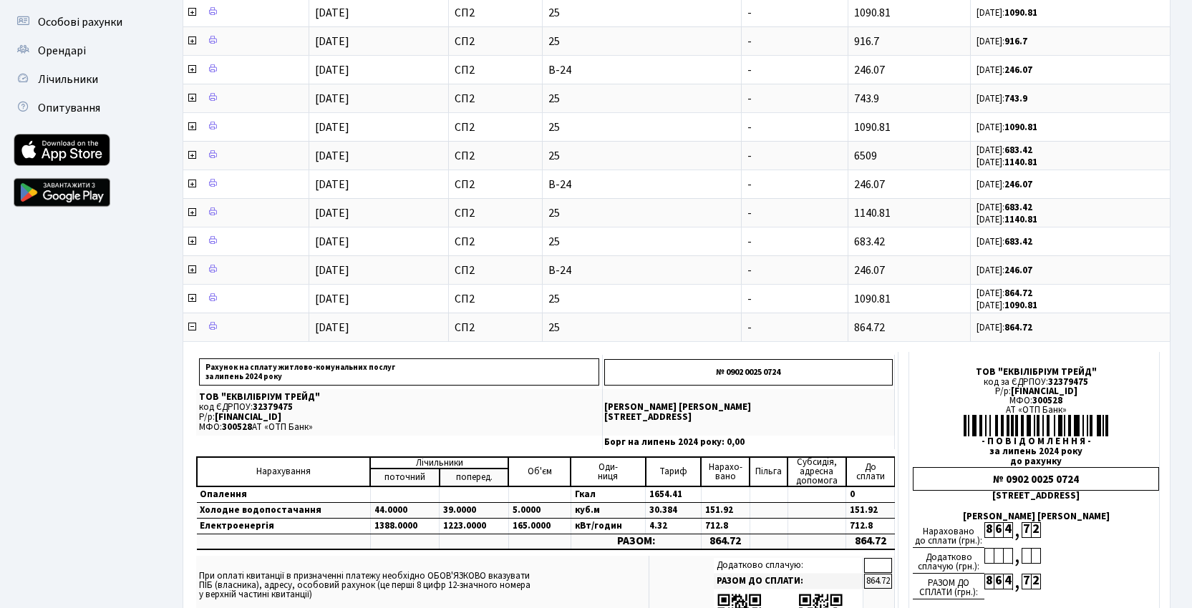
scroll to position [319, 0]
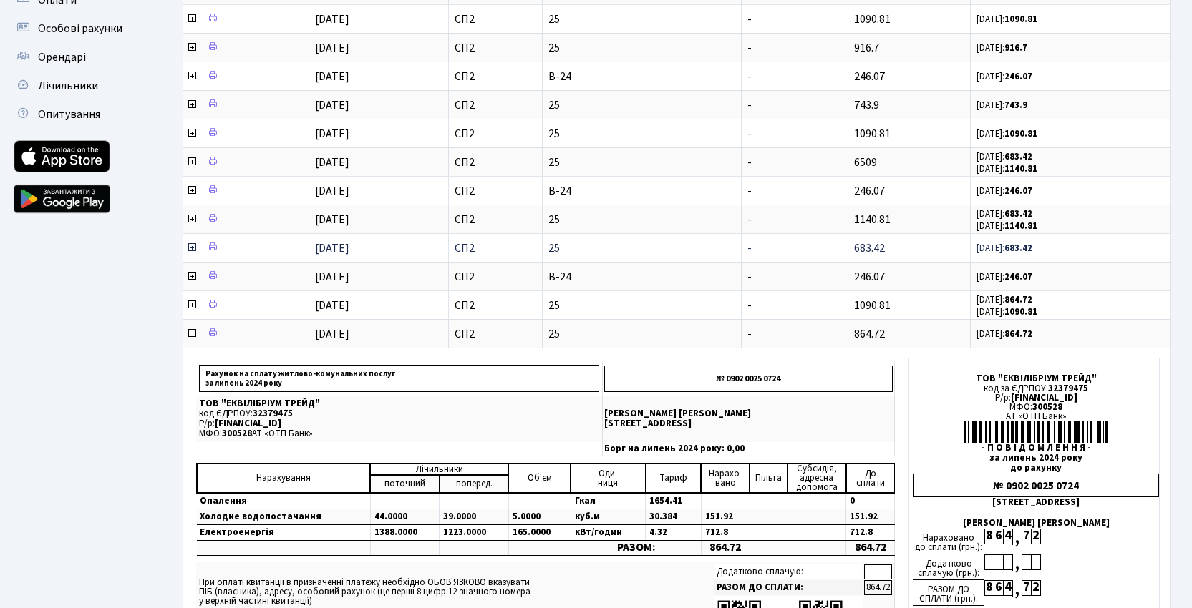
click at [191, 248] on icon at bounding box center [191, 247] width 11 height 11
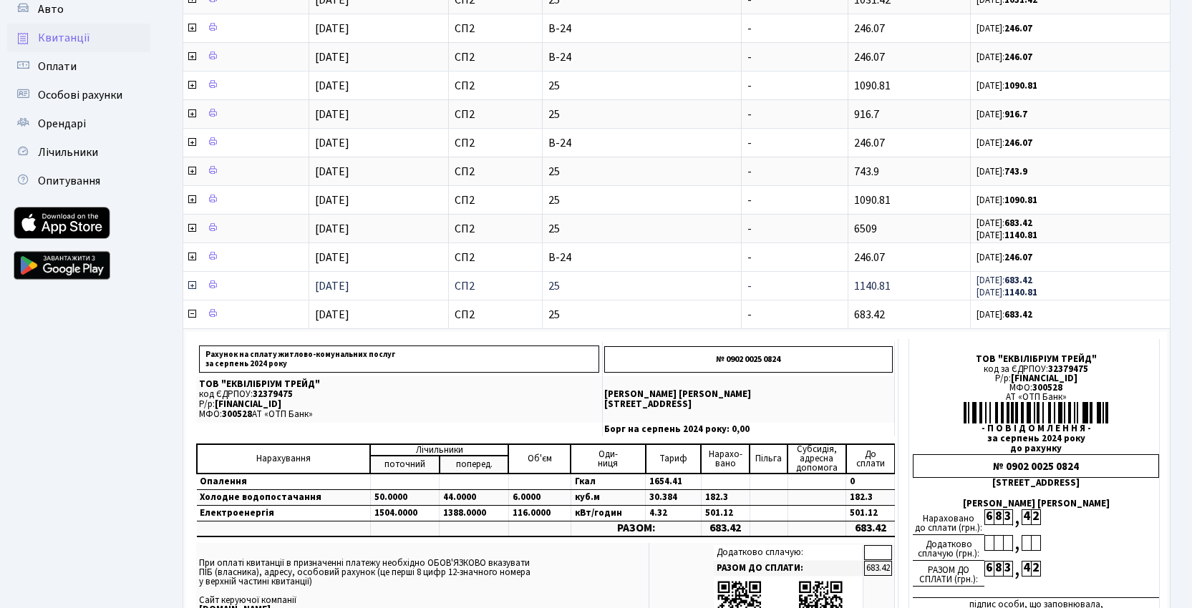
scroll to position [249, 0]
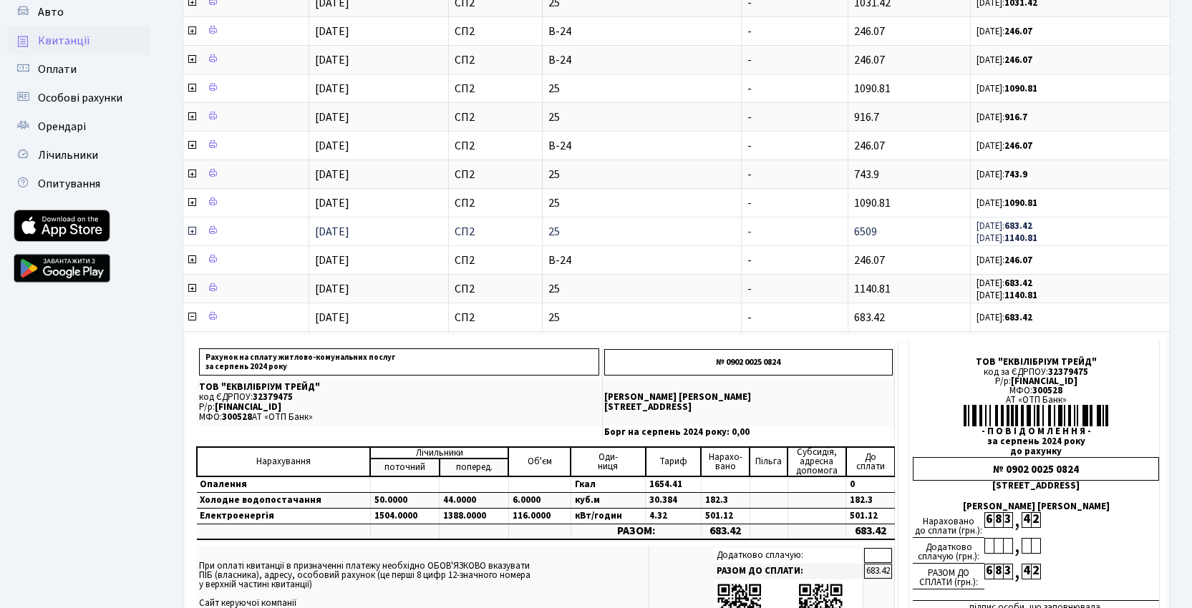
click at [193, 231] on icon at bounding box center [191, 230] width 11 height 11
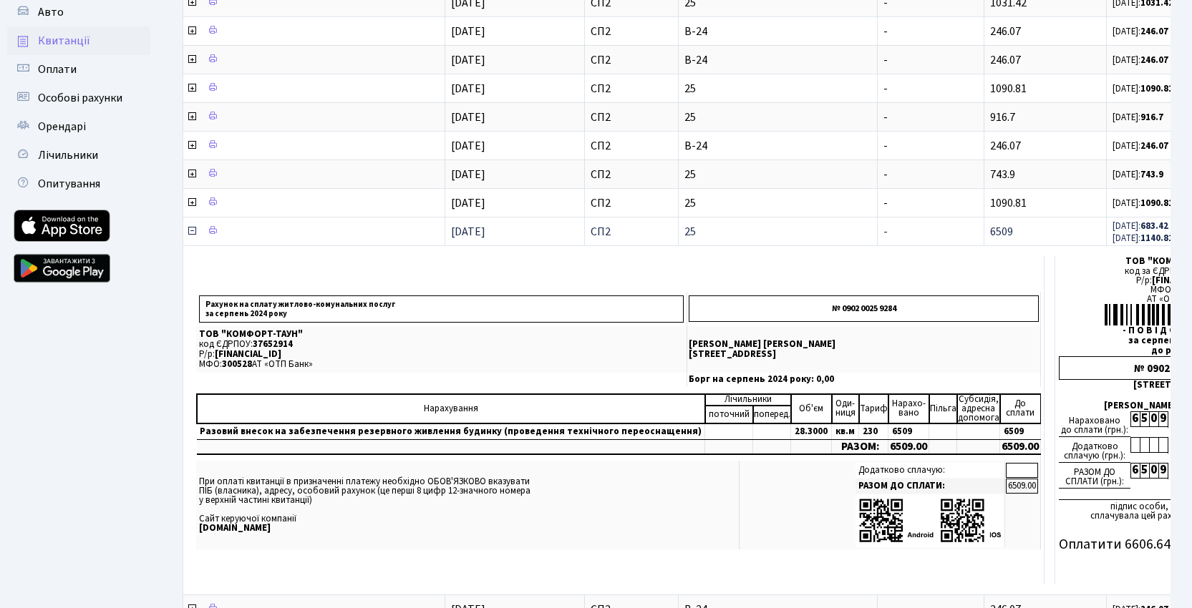
click at [192, 233] on icon at bounding box center [191, 230] width 11 height 11
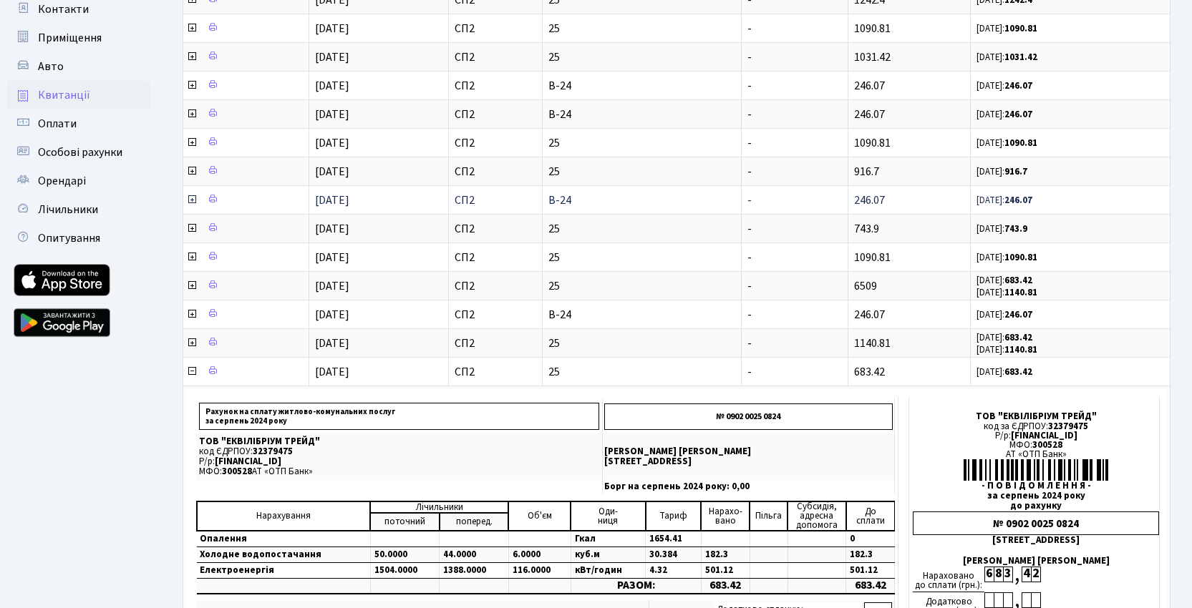
scroll to position [202, 0]
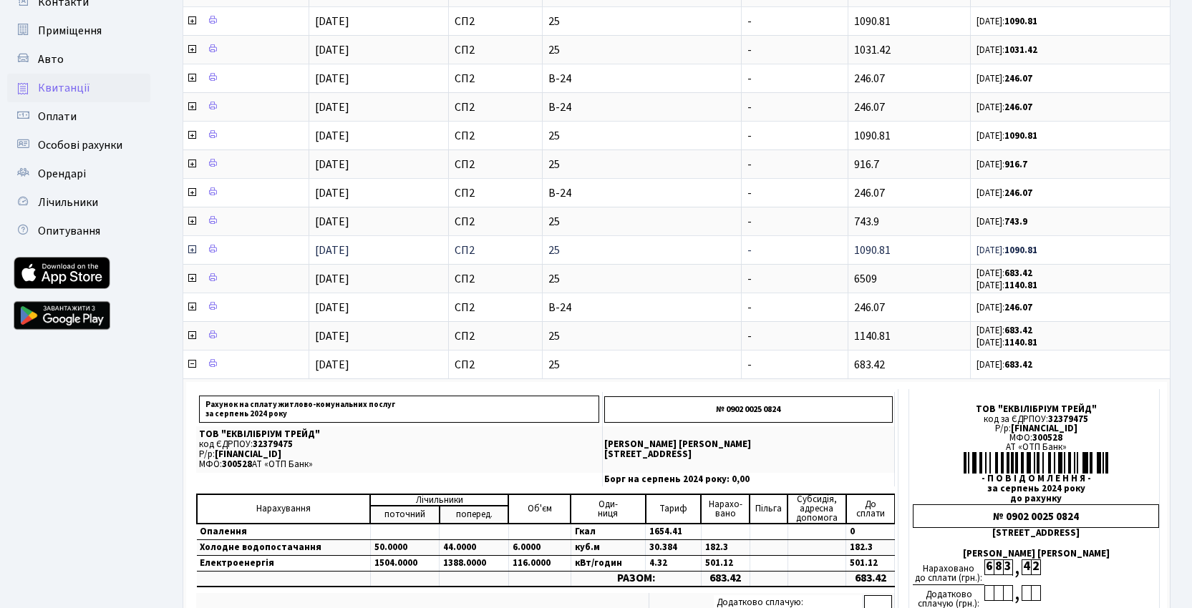
click at [191, 247] on icon at bounding box center [191, 249] width 11 height 11
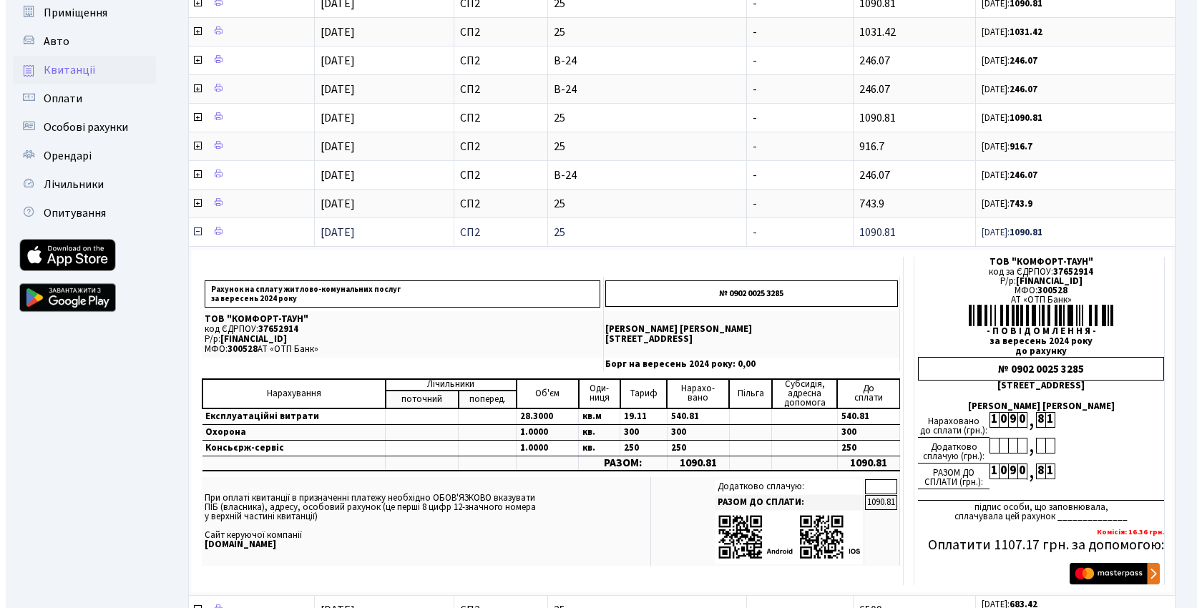
scroll to position [222, 0]
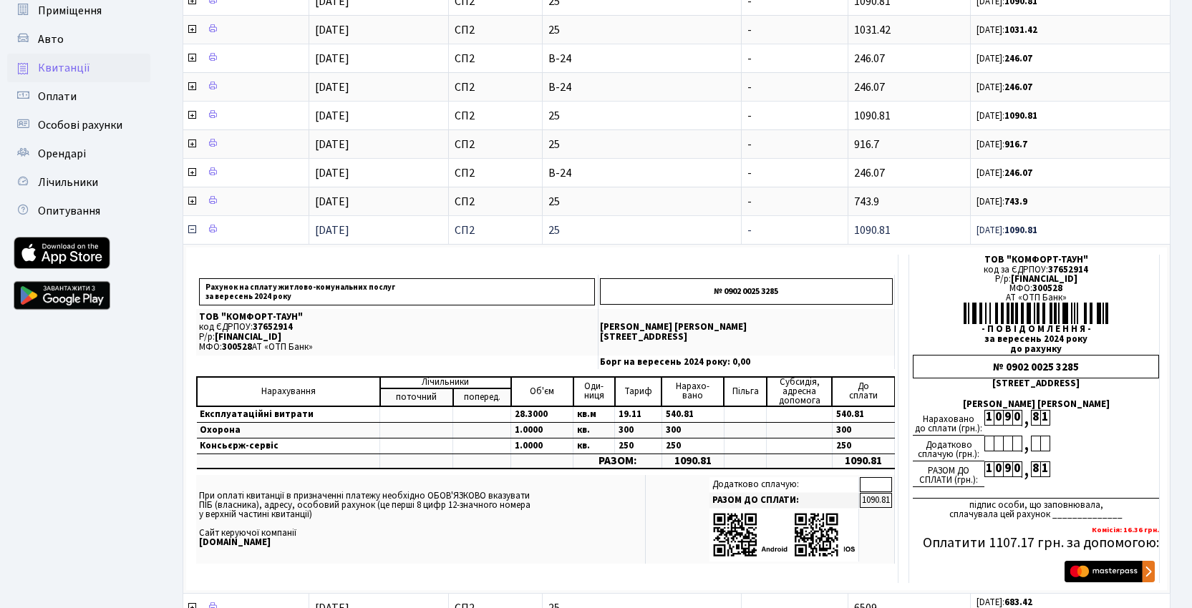
click at [190, 233] on icon at bounding box center [191, 229] width 11 height 11
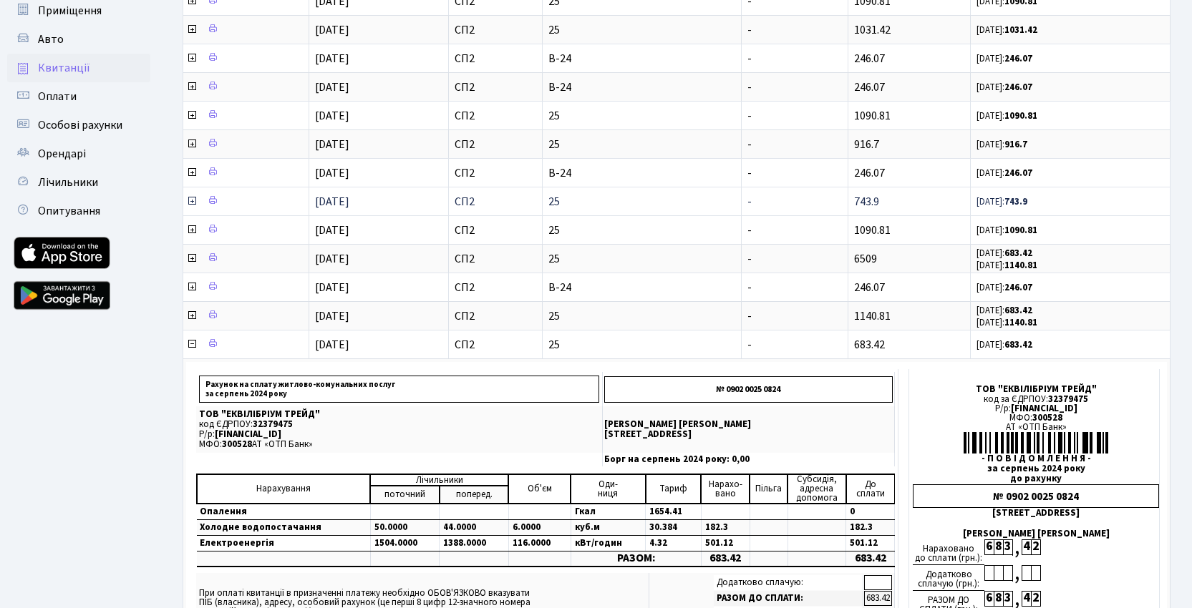
click at [191, 201] on icon at bounding box center [191, 200] width 11 height 11
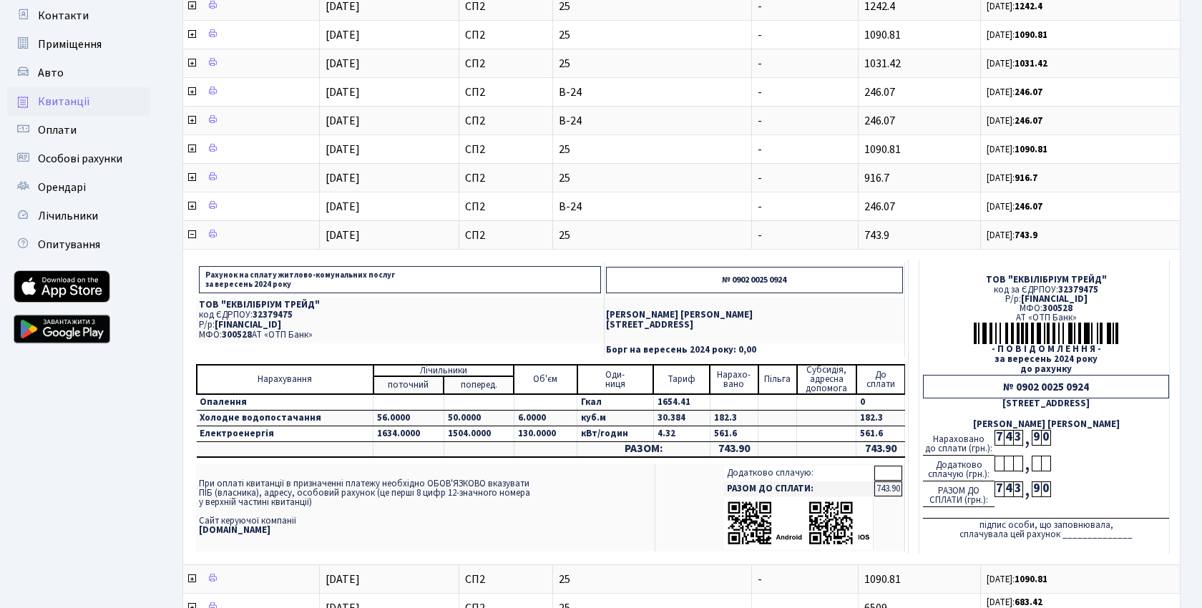
scroll to position [177, 0]
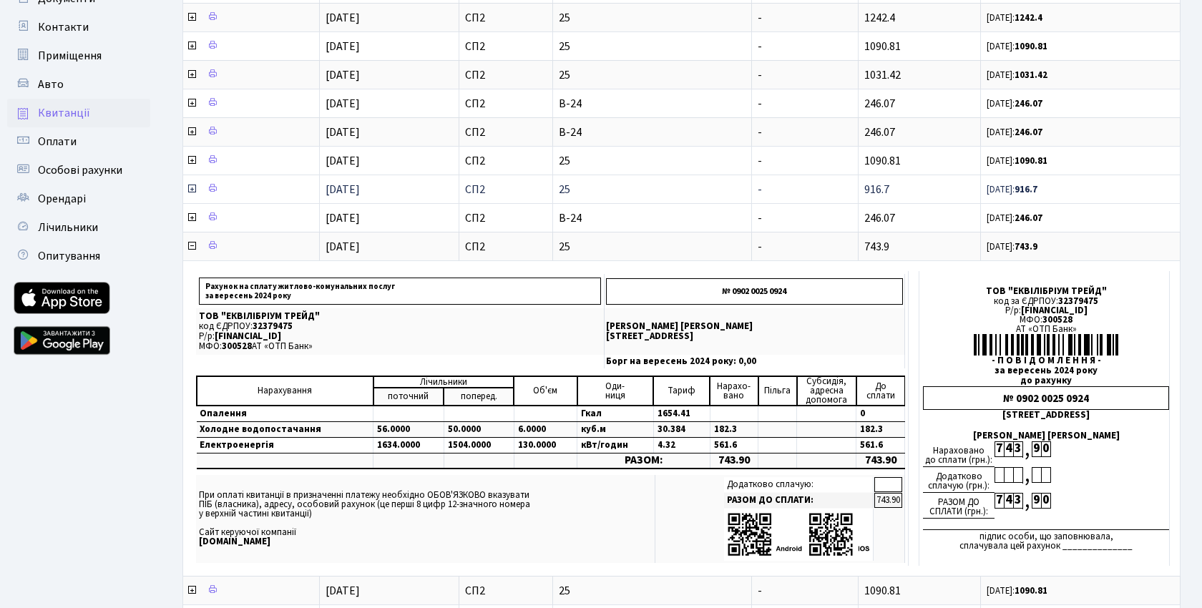
click at [193, 188] on icon at bounding box center [191, 188] width 11 height 11
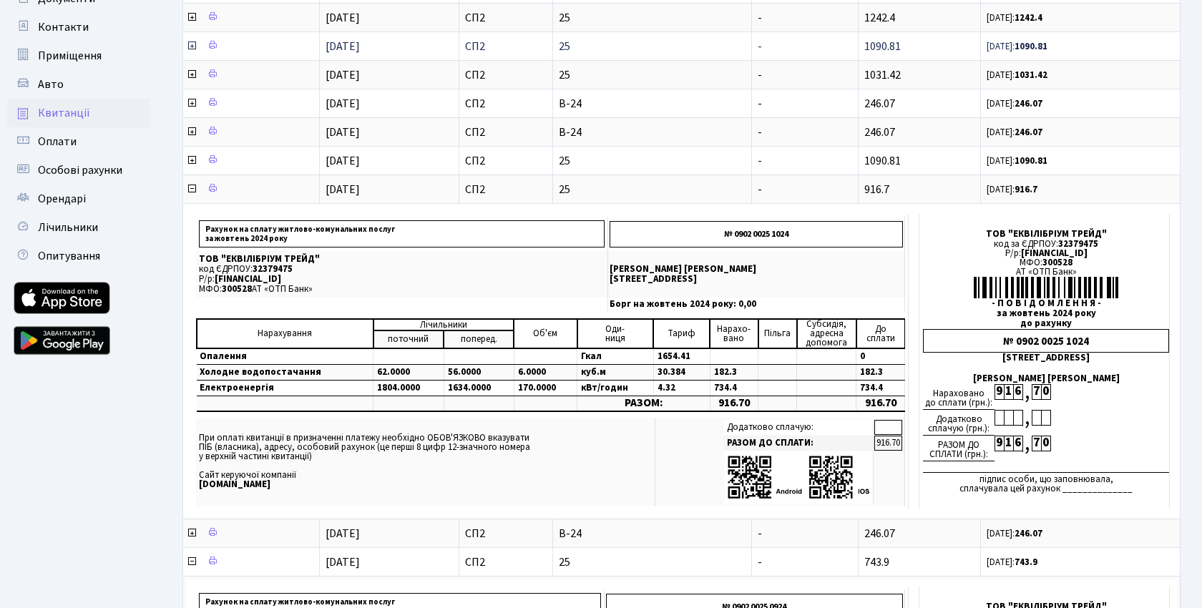
click at [191, 46] on icon at bounding box center [191, 45] width 11 height 11
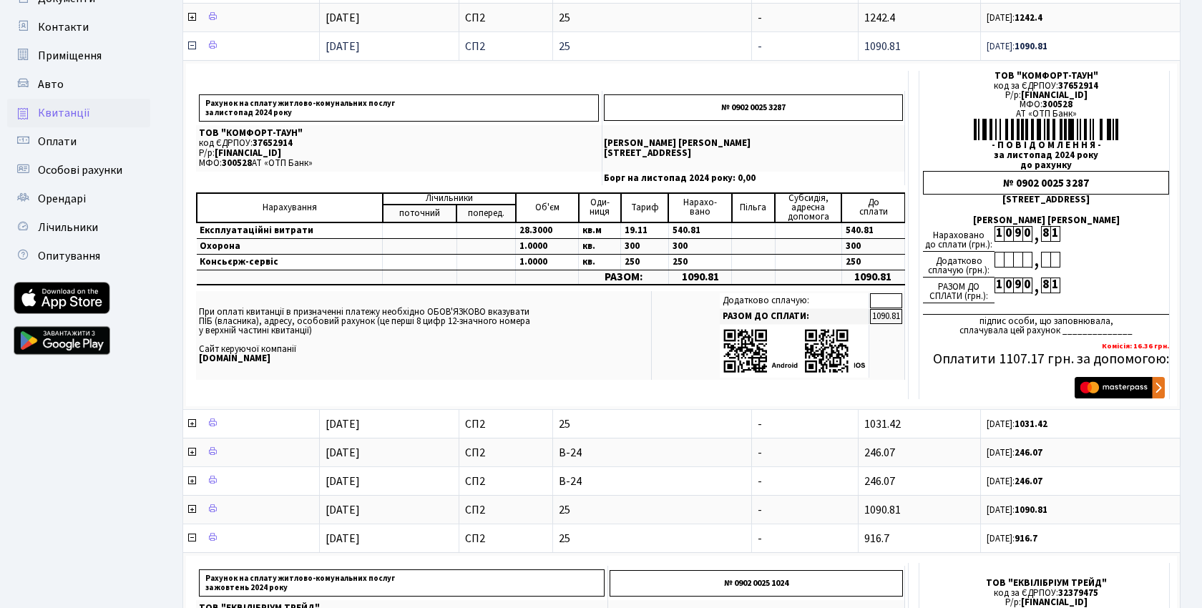
click at [191, 46] on icon at bounding box center [191, 45] width 11 height 11
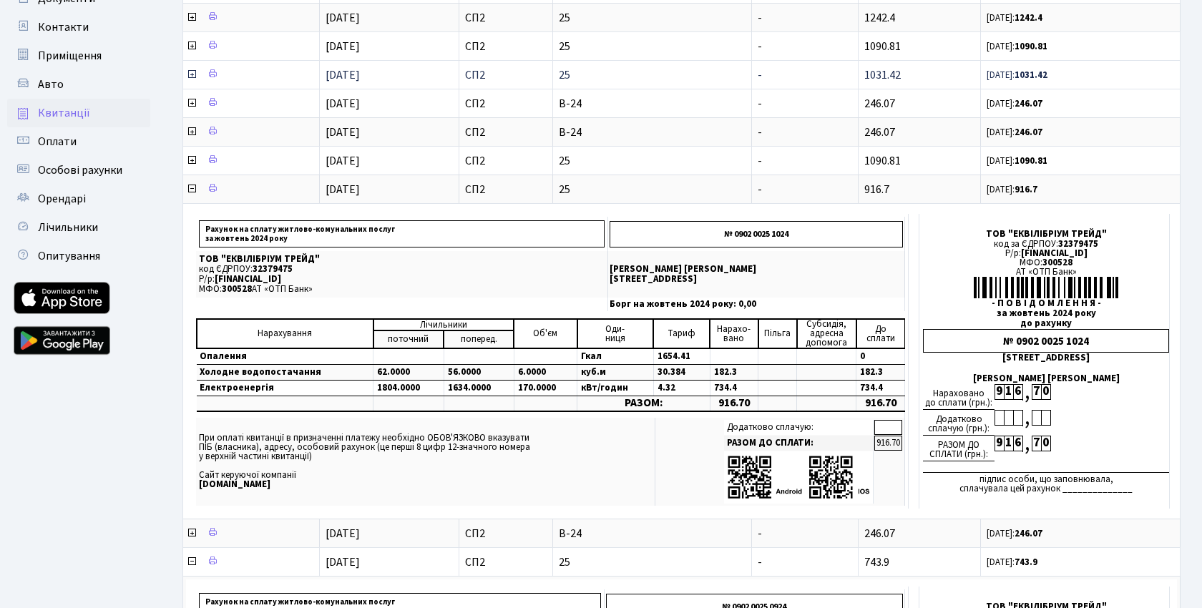
click at [190, 77] on icon at bounding box center [191, 74] width 11 height 11
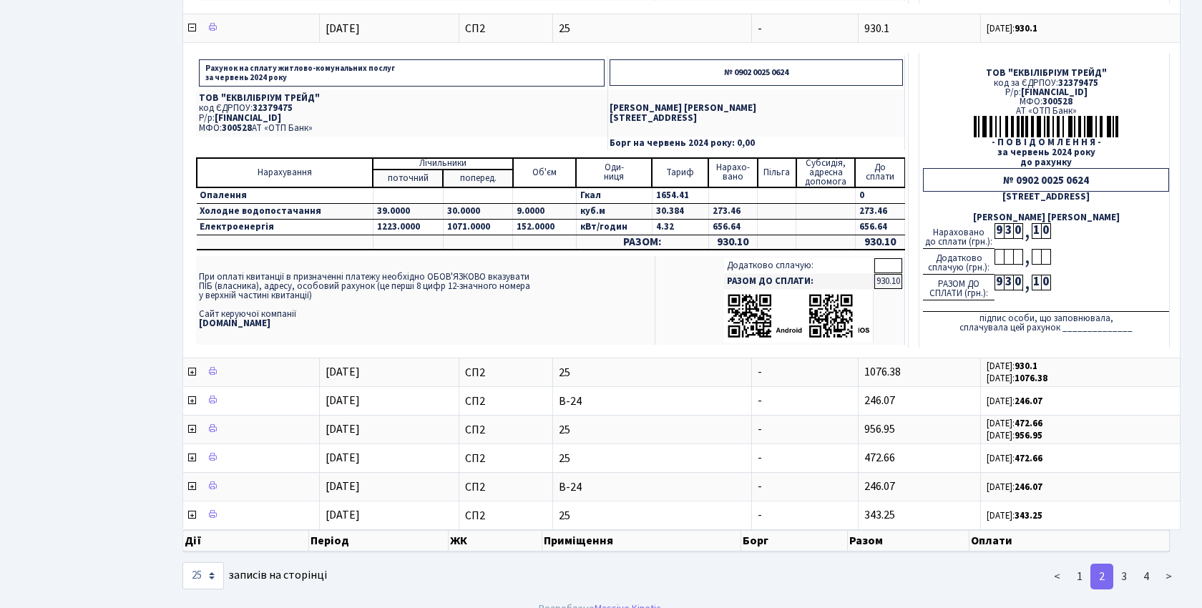
scroll to position [2265, 0]
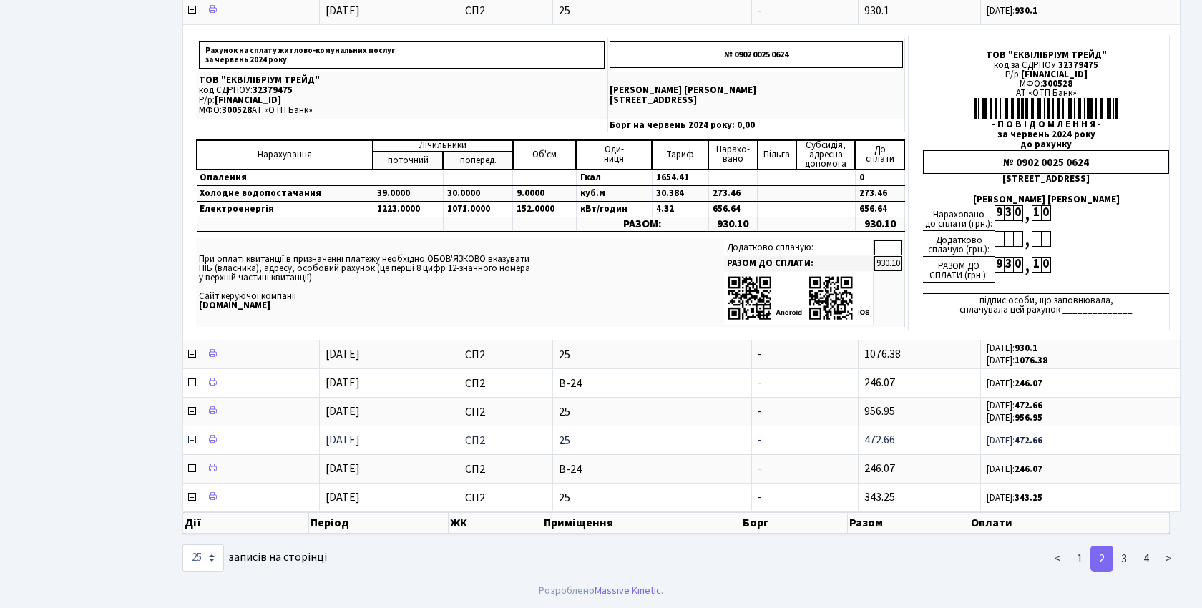
click at [192, 441] on icon at bounding box center [191, 439] width 11 height 11
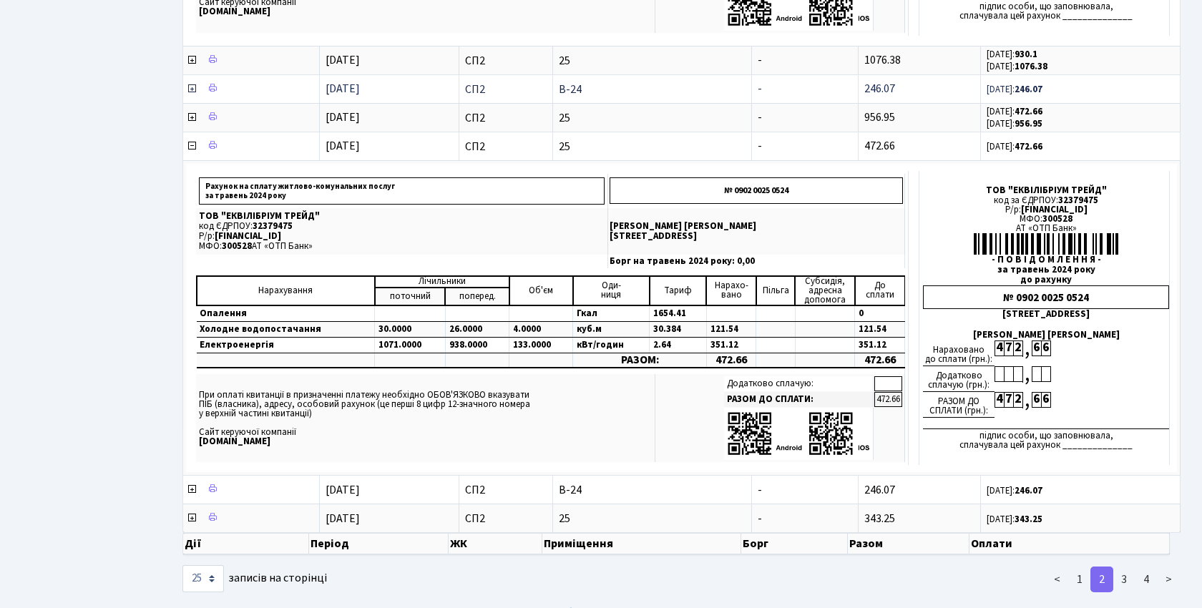
scroll to position [2580, 0]
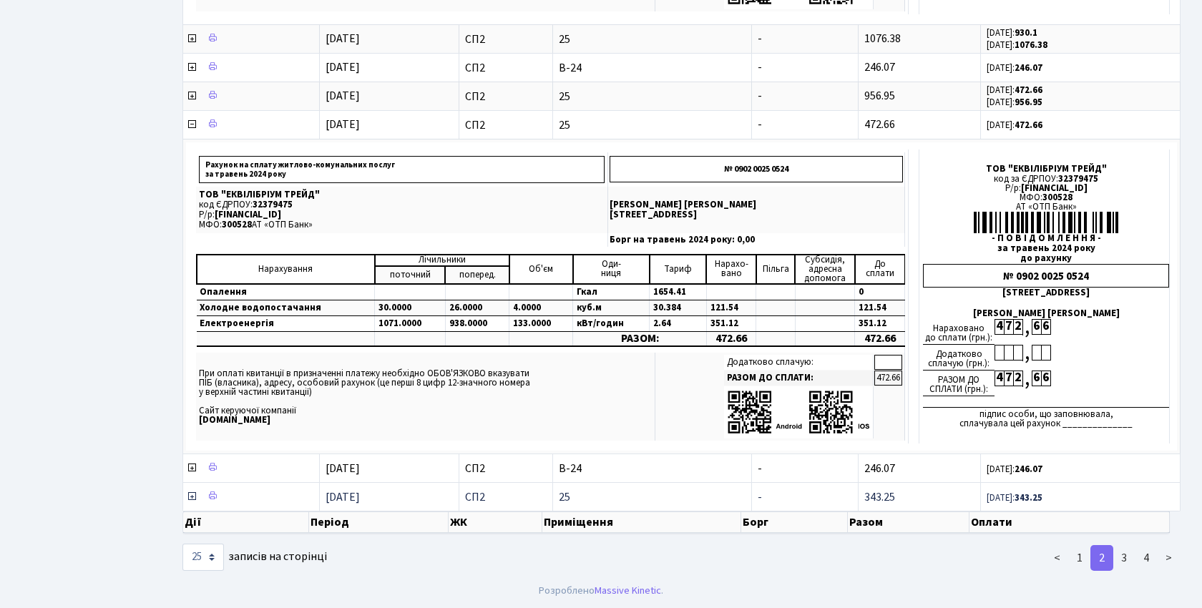
click at [191, 494] on icon at bounding box center [191, 496] width 11 height 11
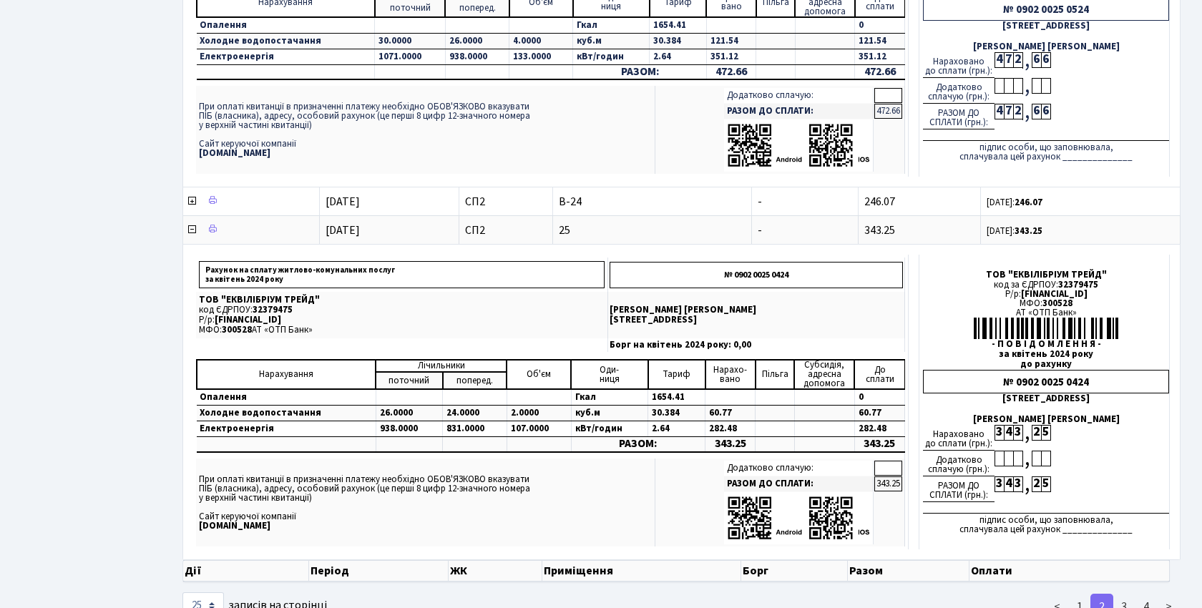
scroll to position [2896, 0]
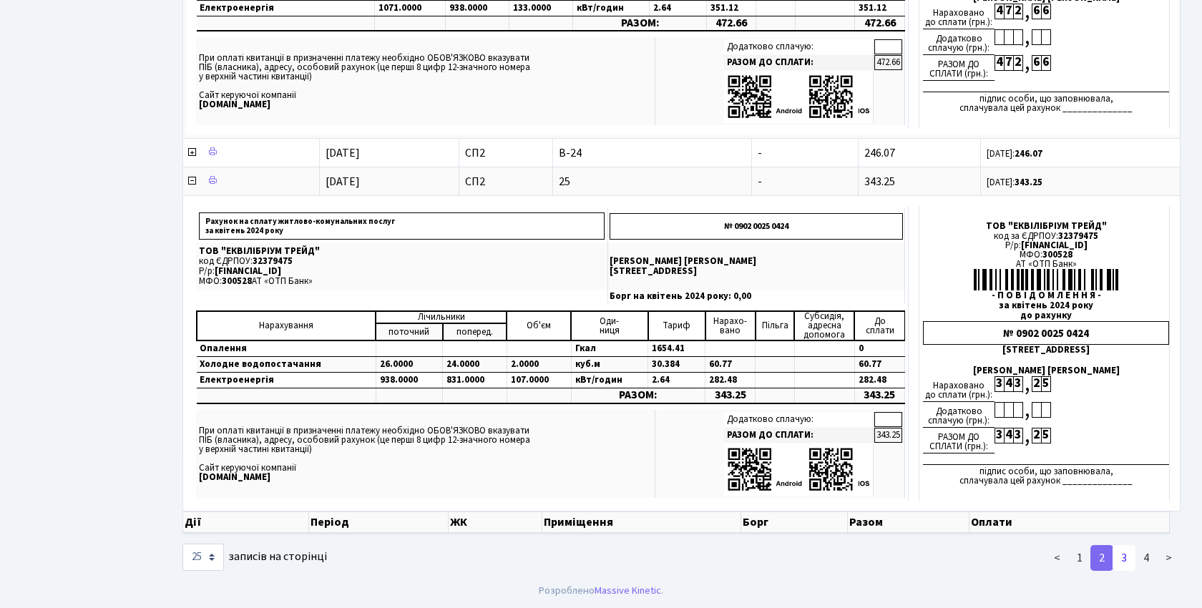
click at [1116, 558] on link "3" at bounding box center [1124, 558] width 23 height 26
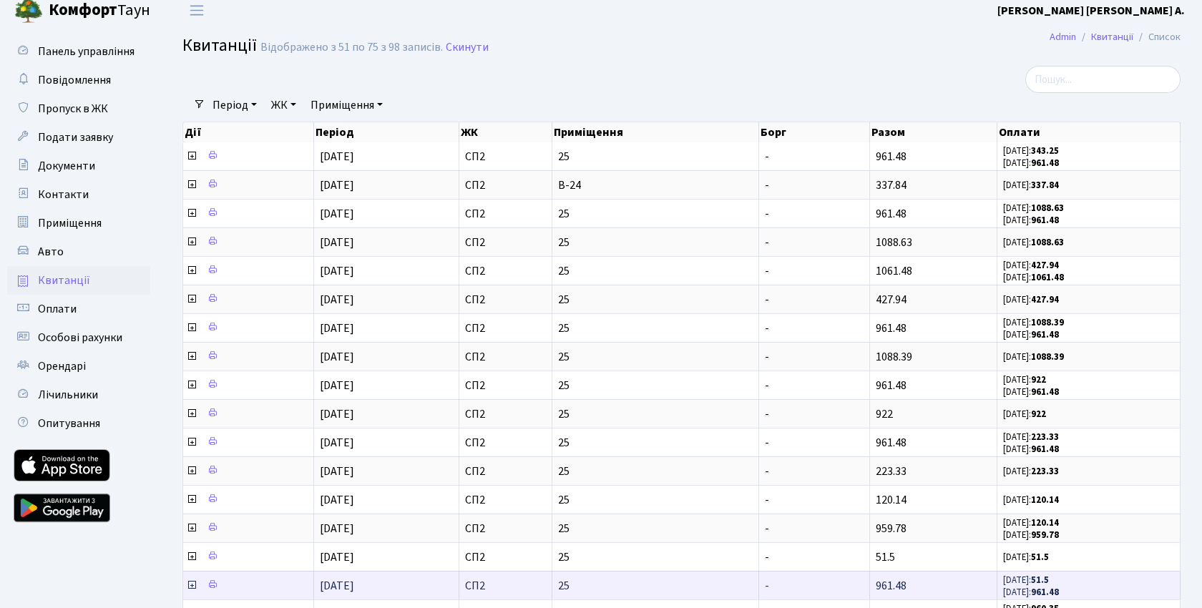
scroll to position [1, 0]
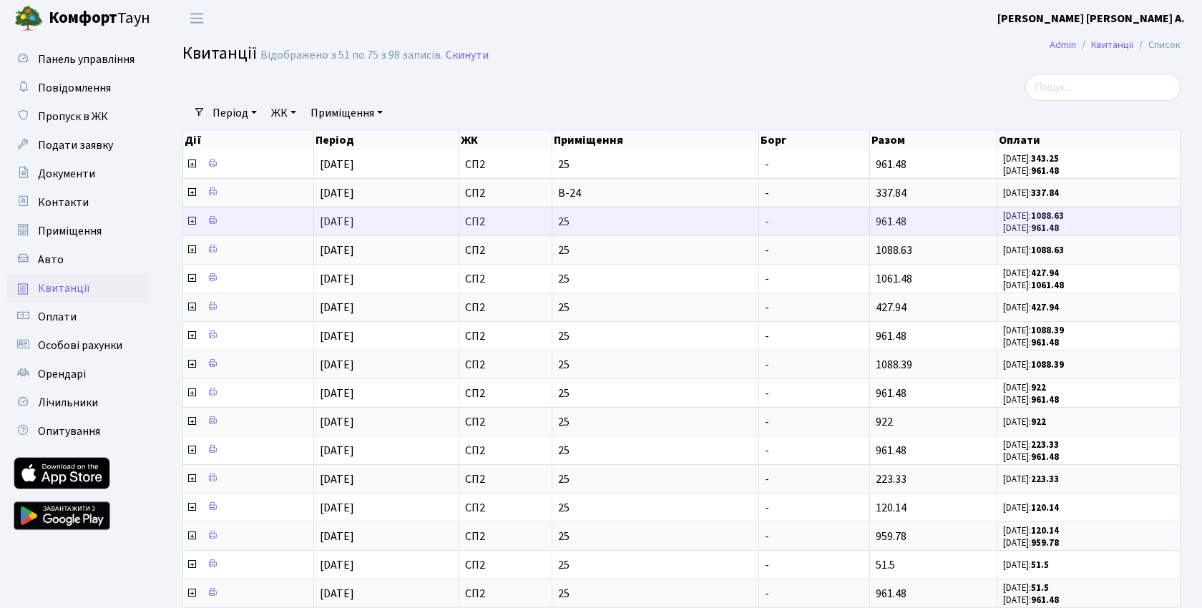
click at [190, 222] on icon at bounding box center [191, 220] width 11 height 11
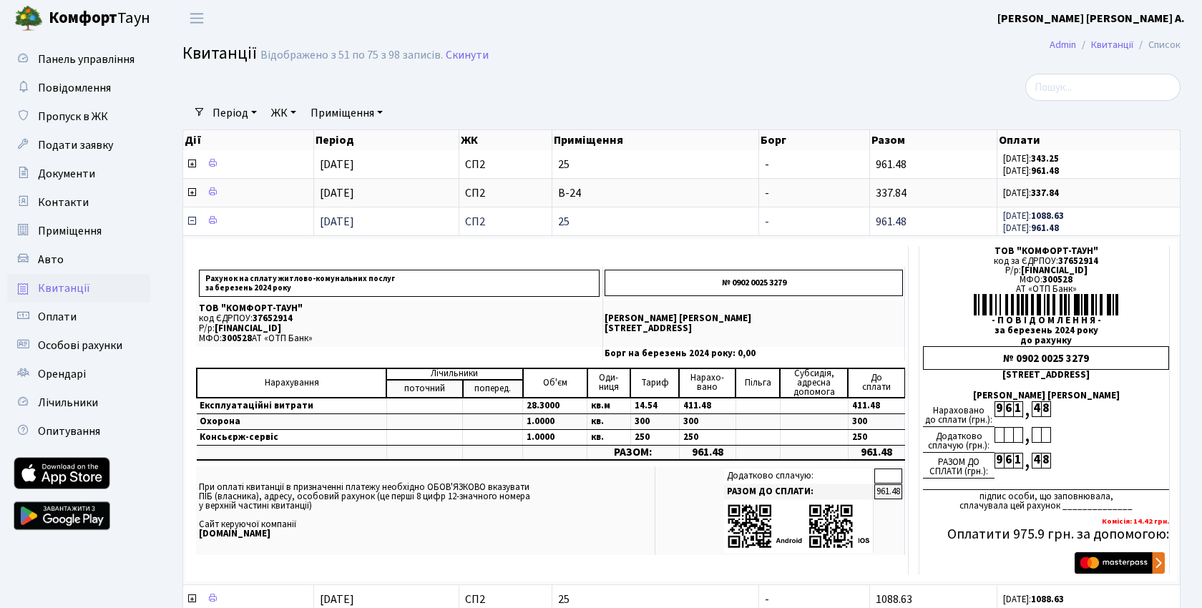
click at [190, 223] on icon at bounding box center [191, 220] width 11 height 11
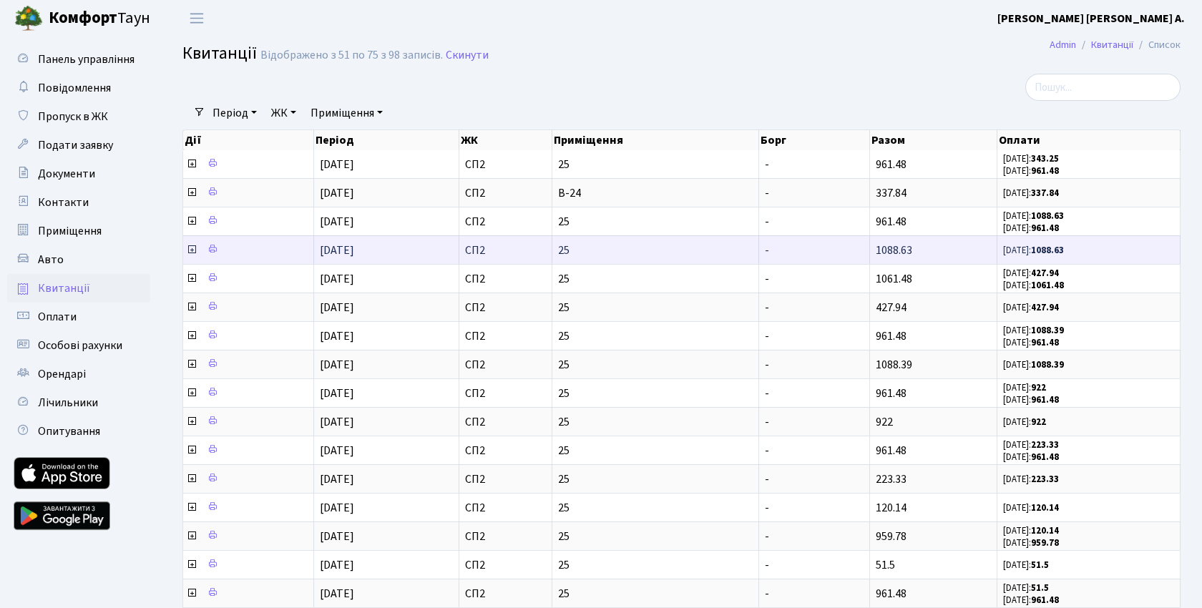
click at [192, 249] on icon at bounding box center [191, 249] width 11 height 11
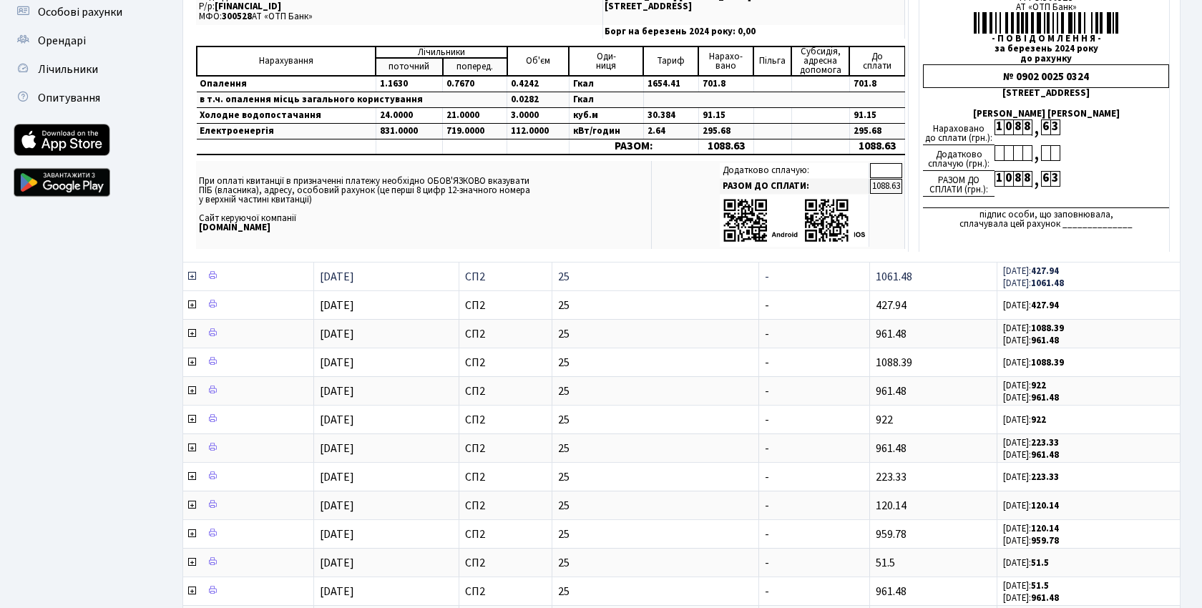
scroll to position [339, 0]
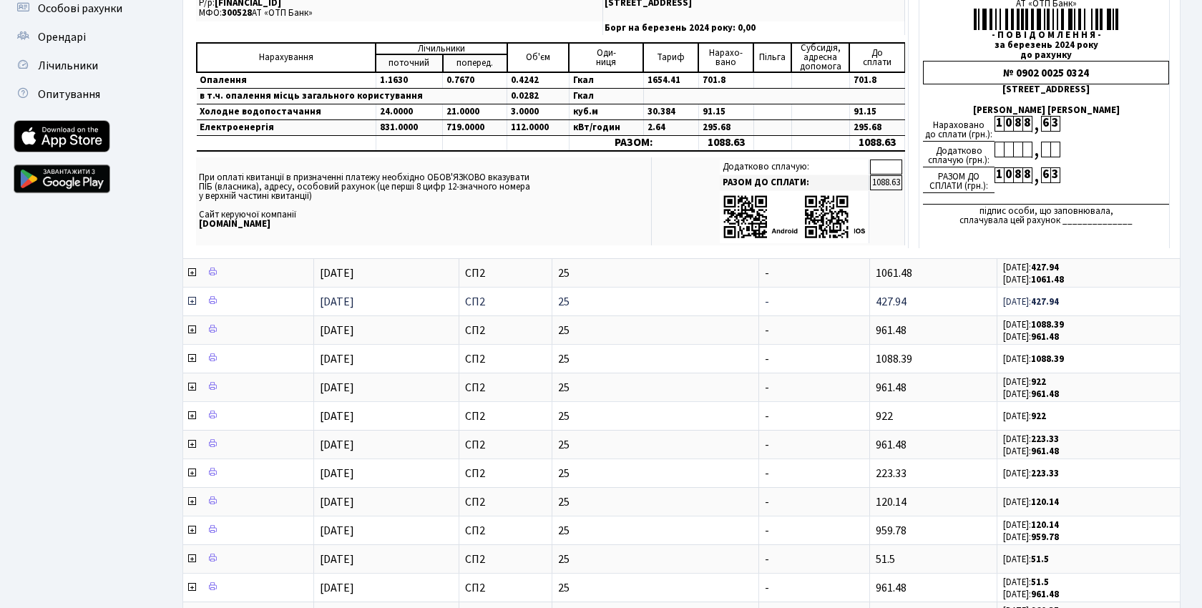
click at [193, 301] on icon at bounding box center [191, 301] width 11 height 11
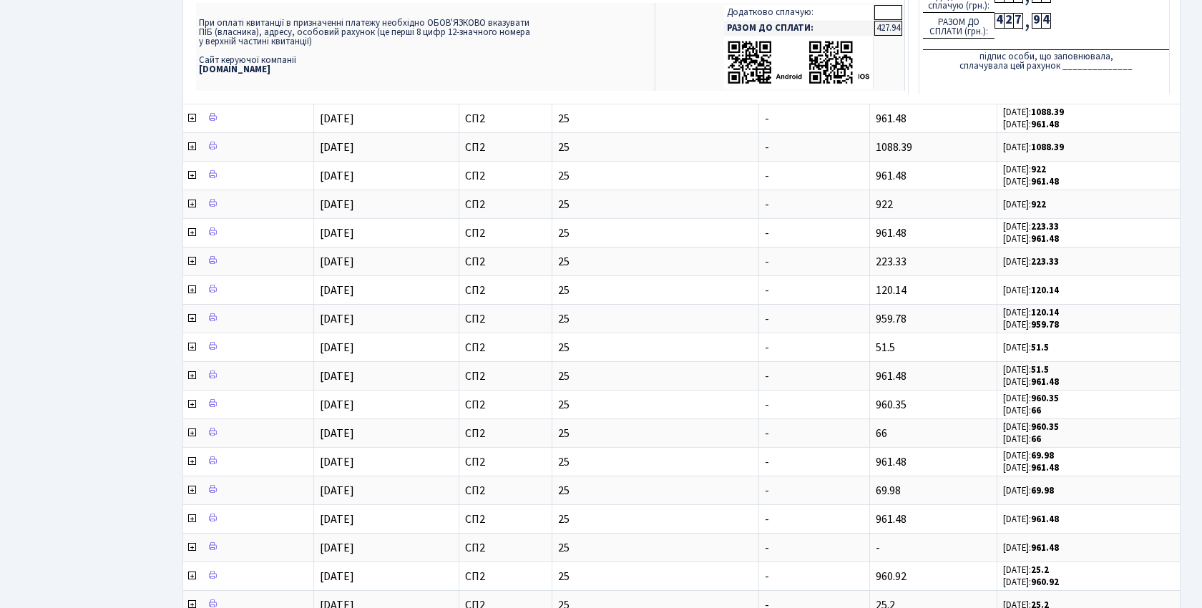
scroll to position [881, 0]
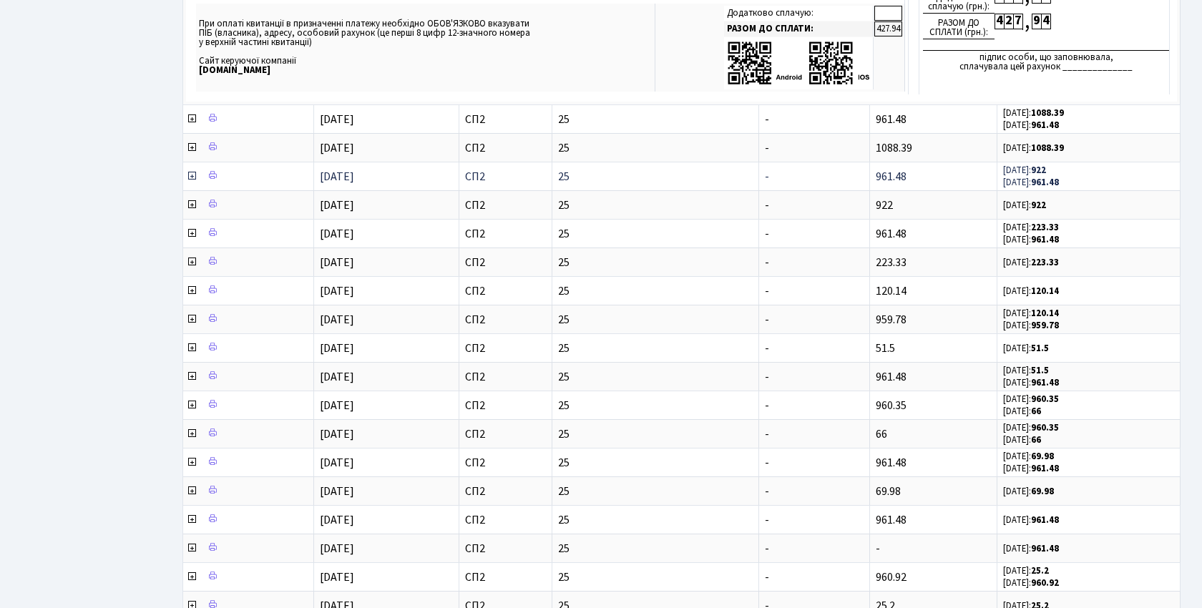
click at [190, 175] on icon at bounding box center [191, 175] width 11 height 11
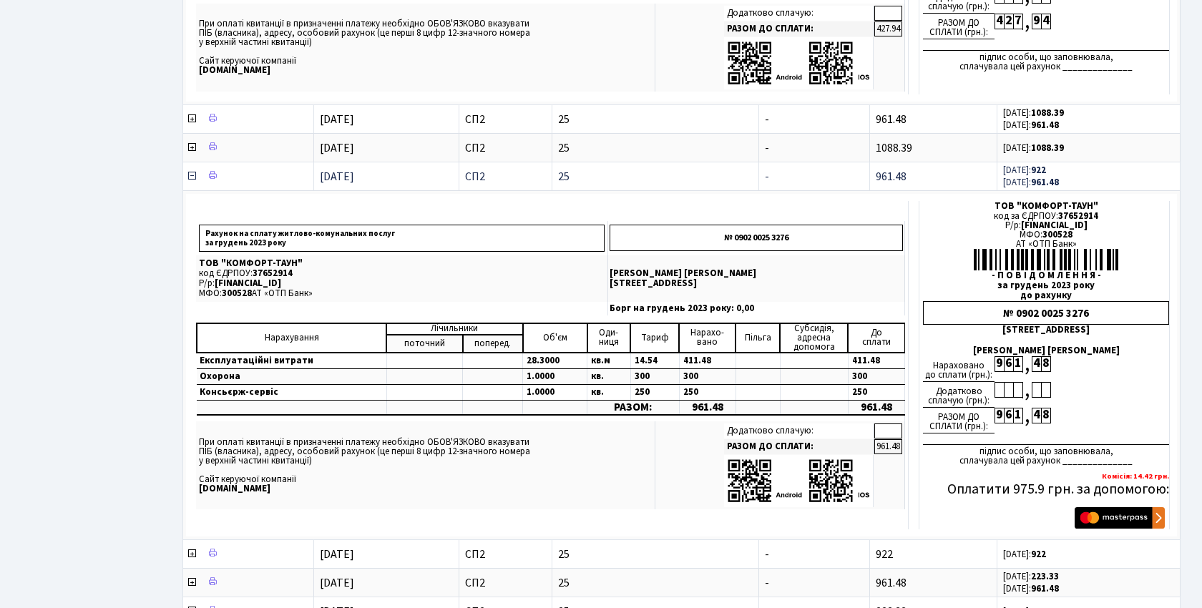
click at [192, 176] on icon at bounding box center [191, 175] width 11 height 11
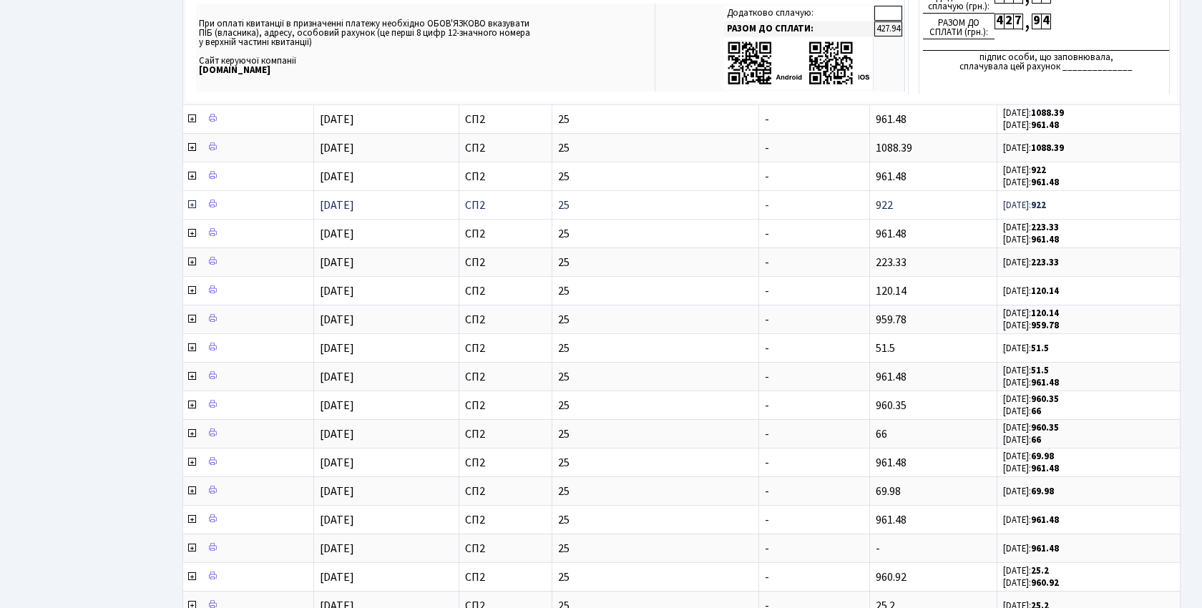
click at [191, 207] on icon at bounding box center [191, 204] width 11 height 11
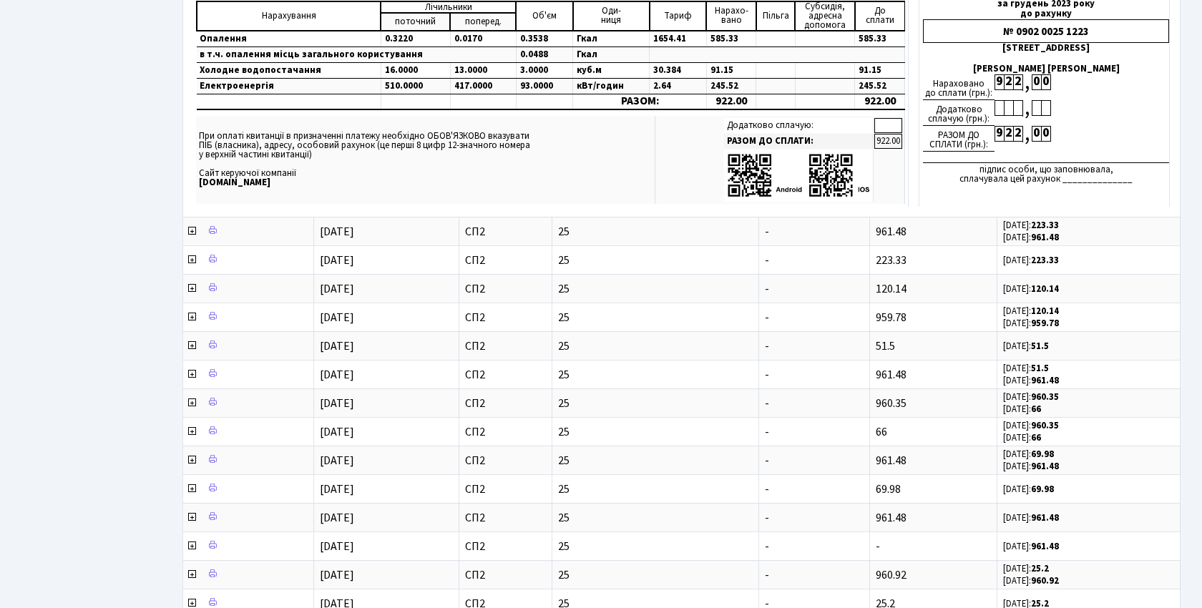
scroll to position [1350, 0]
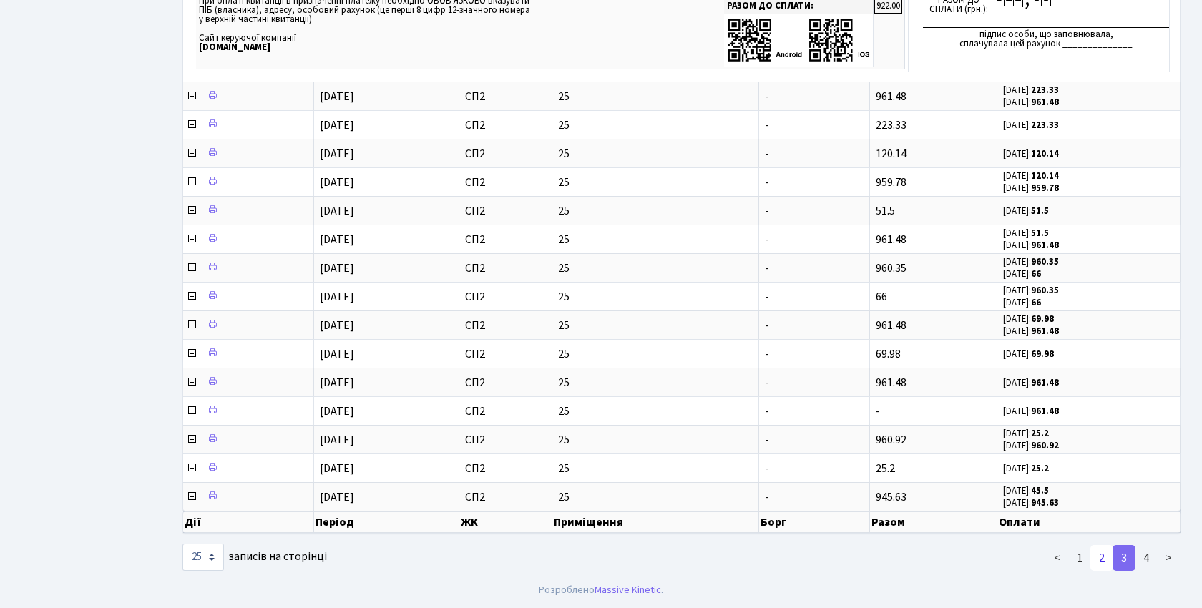
click at [1099, 558] on link "2" at bounding box center [1102, 558] width 23 height 26
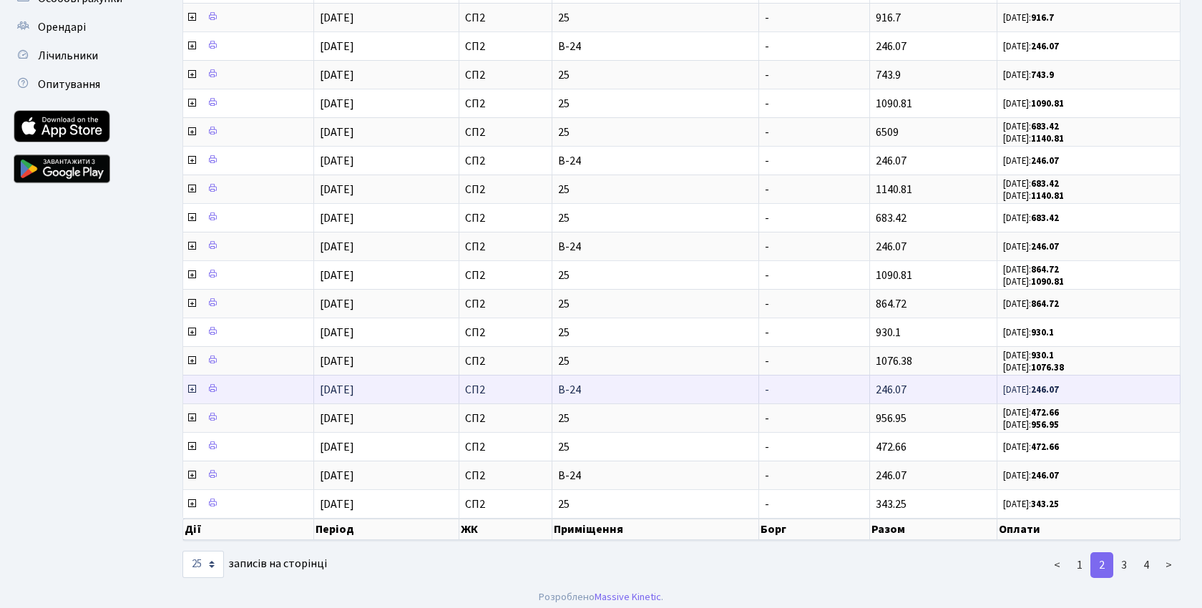
scroll to position [340, 0]
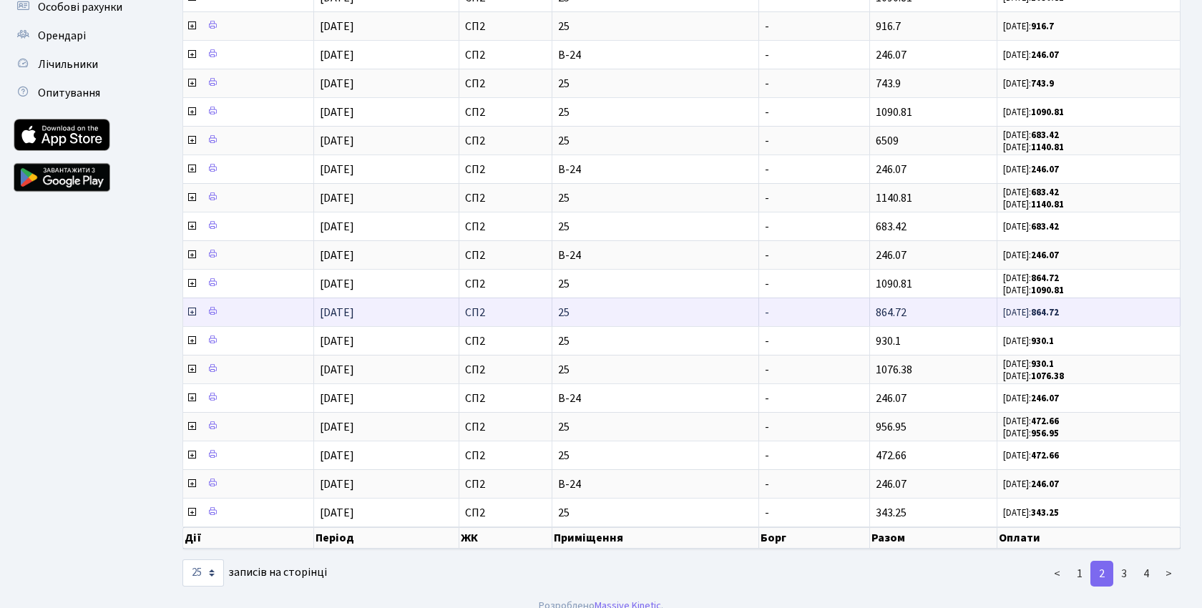
click at [192, 314] on icon at bounding box center [191, 311] width 11 height 11
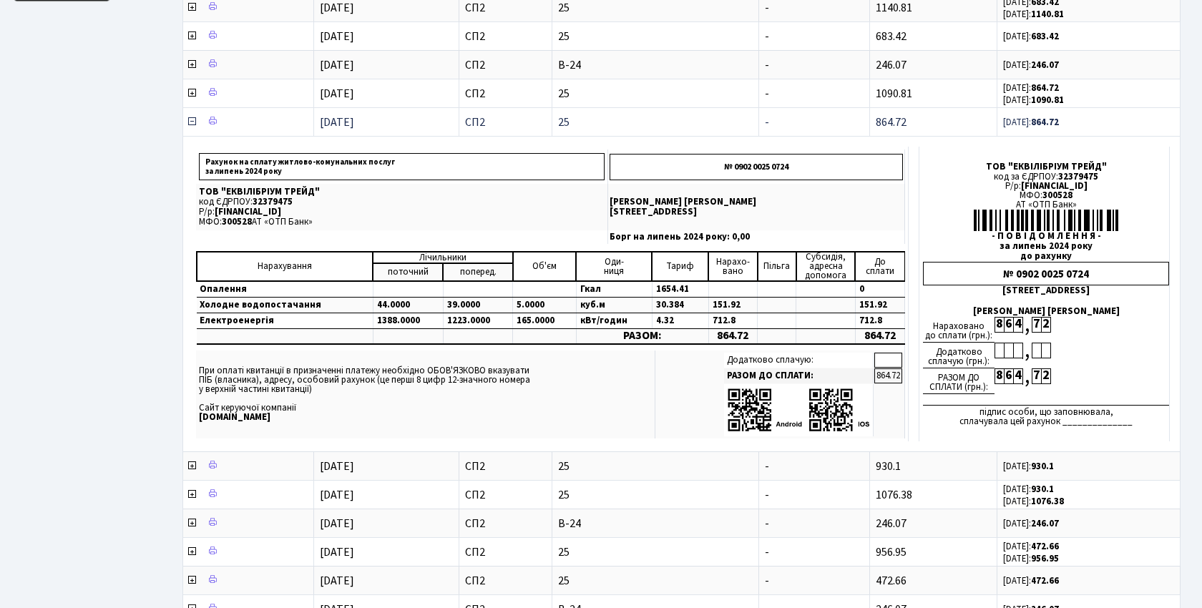
scroll to position [671, 0]
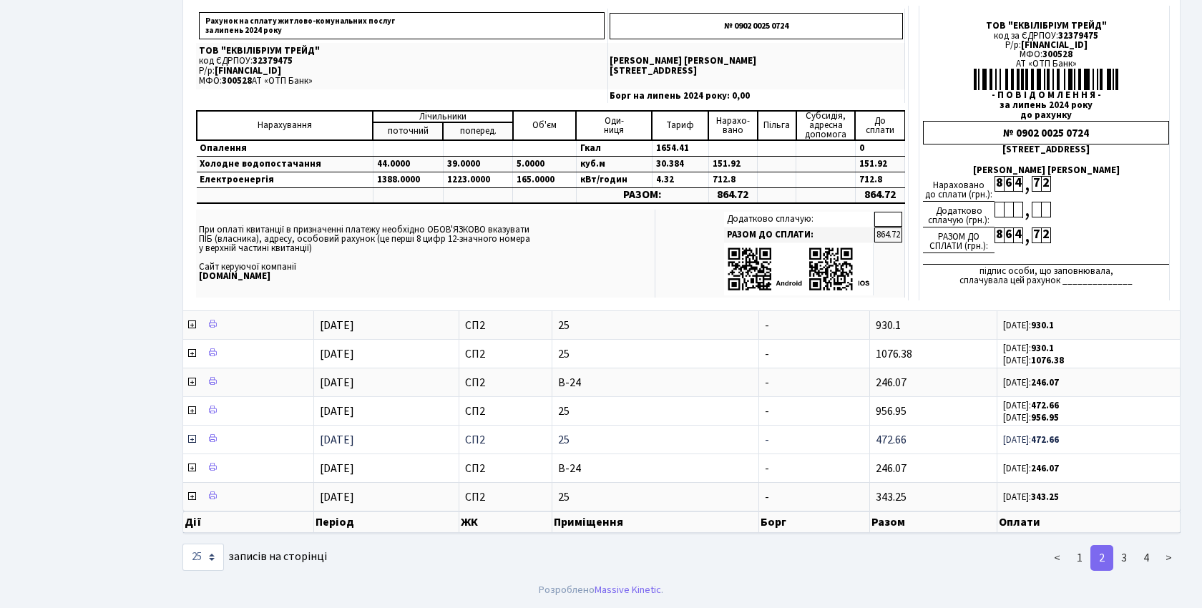
click at [192, 438] on icon at bounding box center [191, 439] width 11 height 11
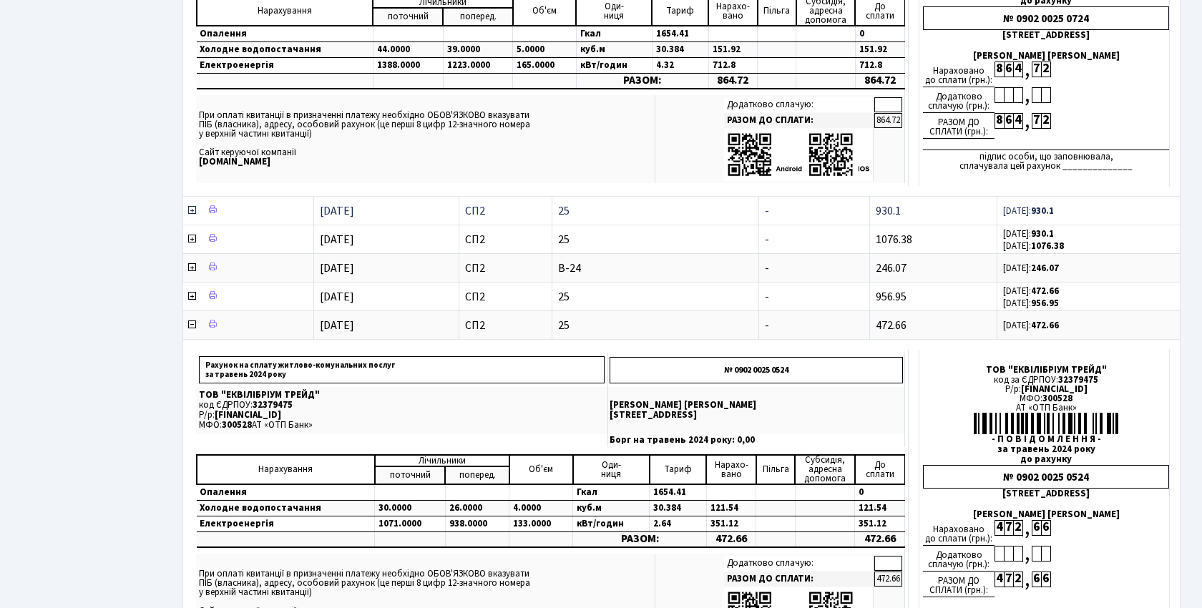
scroll to position [785, 0]
